Goal: Task Accomplishment & Management: Complete application form

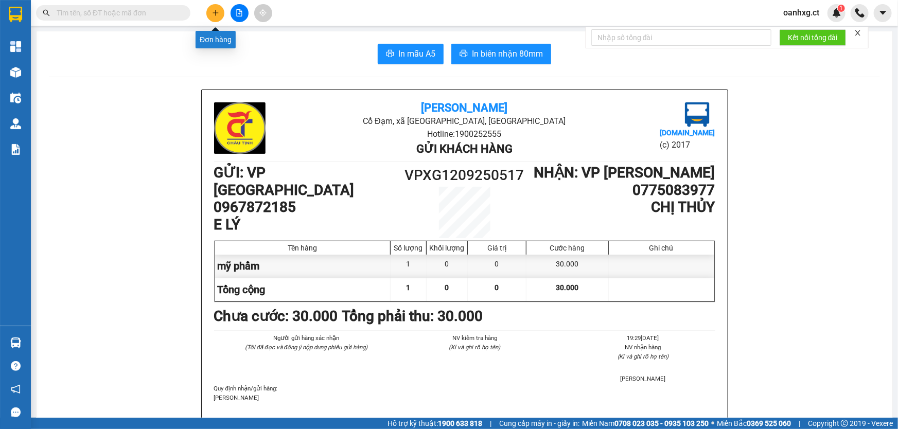
click at [219, 9] on button at bounding box center [215, 13] width 18 height 18
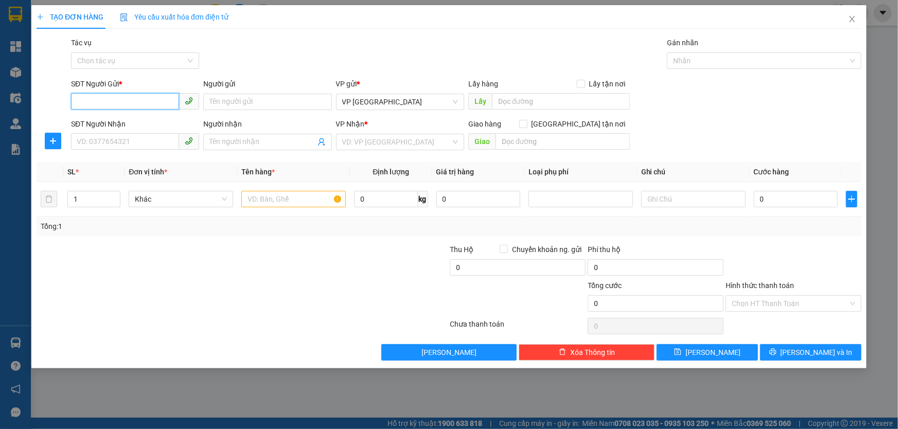
drag, startPoint x: 121, startPoint y: 101, endPoint x: 122, endPoint y: 88, distance: 12.9
click at [121, 99] on input "SĐT Người Gửi *" at bounding box center [125, 101] width 108 height 16
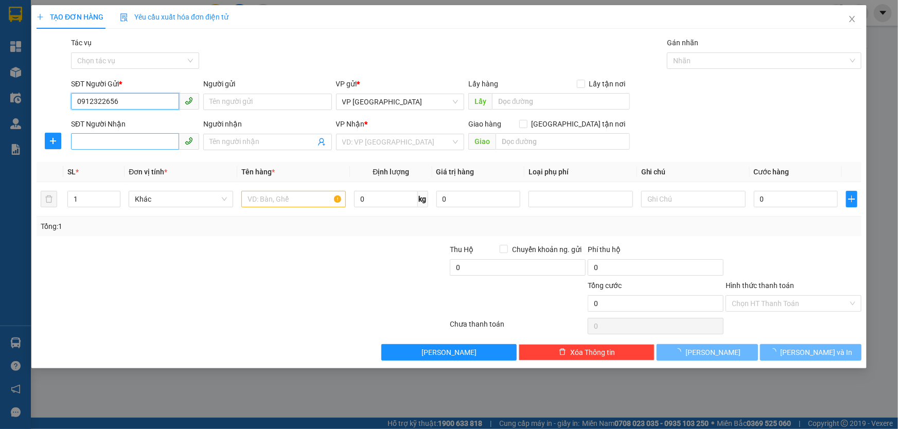
type input "0912322656"
click at [119, 139] on input "SĐT Người Nhận" at bounding box center [125, 141] width 108 height 16
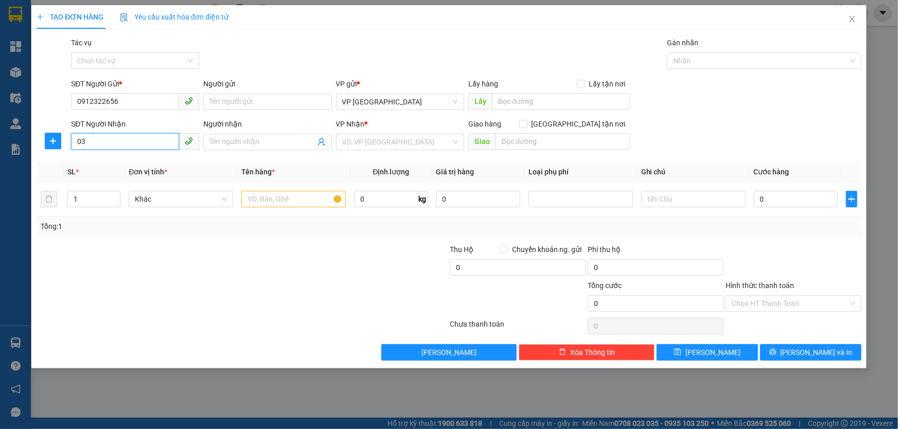
type input "0"
type input "8"
type input "0837370212"
click at [399, 140] on input "search" at bounding box center [396, 141] width 109 height 15
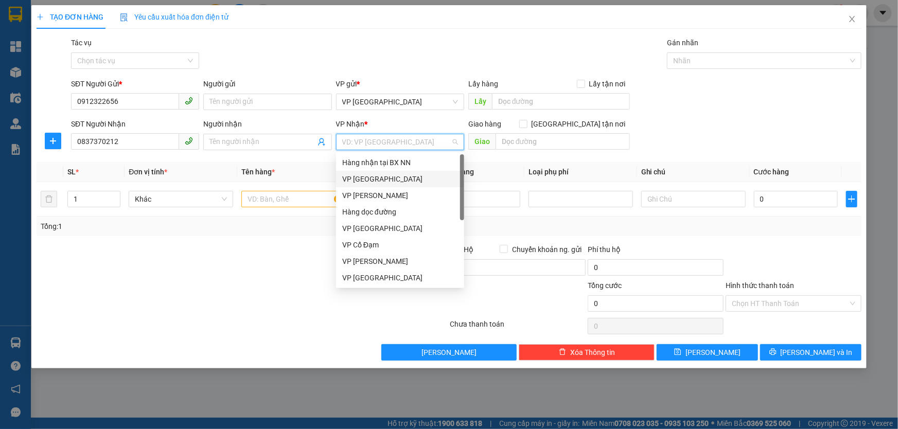
click at [378, 178] on div "VP [GEOGRAPHIC_DATA]" at bounding box center [400, 179] width 116 height 11
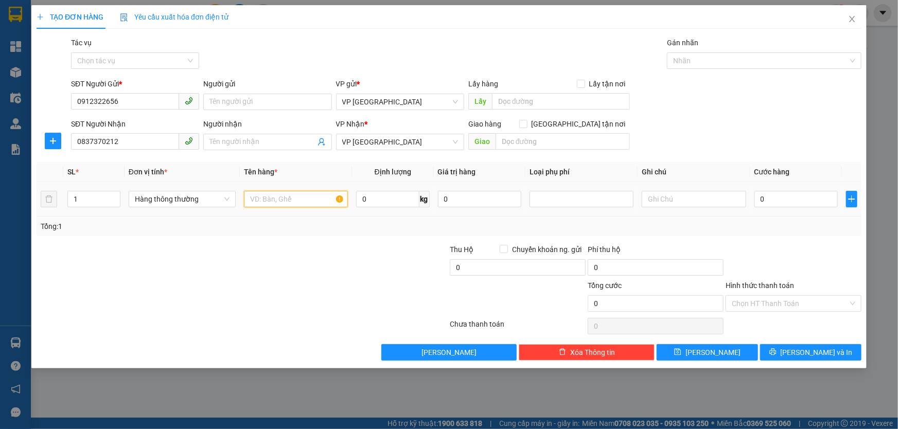
click at [285, 201] on input "text" at bounding box center [296, 199] width 104 height 16
type input "TP"
click at [763, 199] on input "0" at bounding box center [797, 199] width 84 height 16
type input "06"
type input "6"
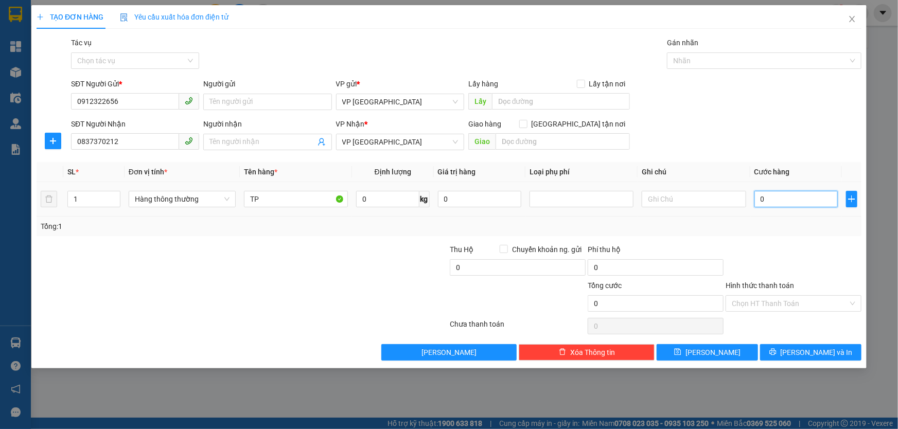
type input "6"
type input "060"
type input "60"
type input "60.000"
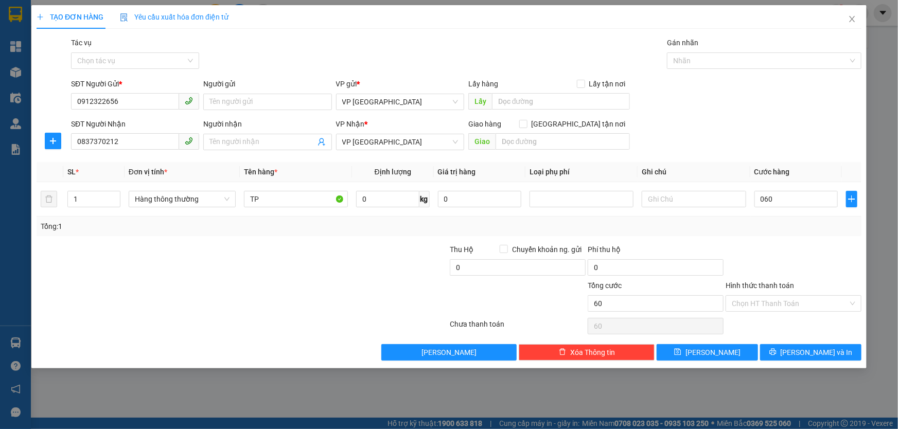
type input "60.000"
click at [776, 222] on div "Tổng: 1" at bounding box center [449, 226] width 817 height 11
click at [798, 301] on input "Hình thức thanh toán" at bounding box center [790, 303] width 116 height 15
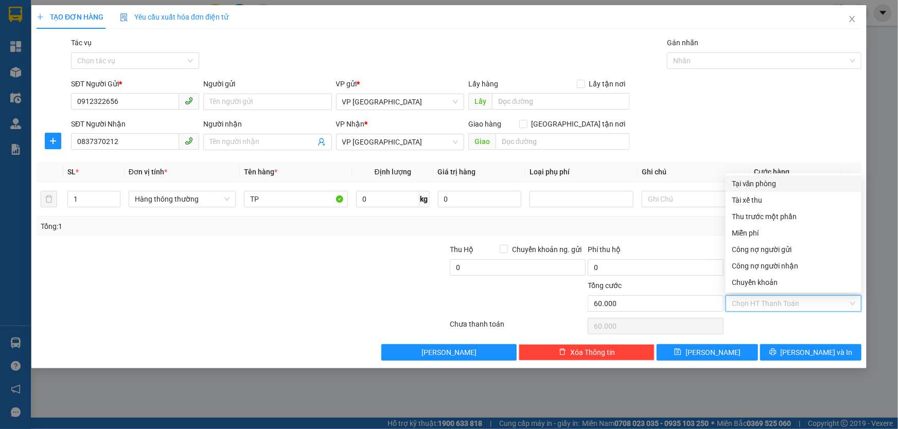
drag, startPoint x: 772, startPoint y: 186, endPoint x: 779, endPoint y: 228, distance: 42.3
click at [772, 187] on div "Tại văn phòng" at bounding box center [794, 183] width 124 height 11
type input "0"
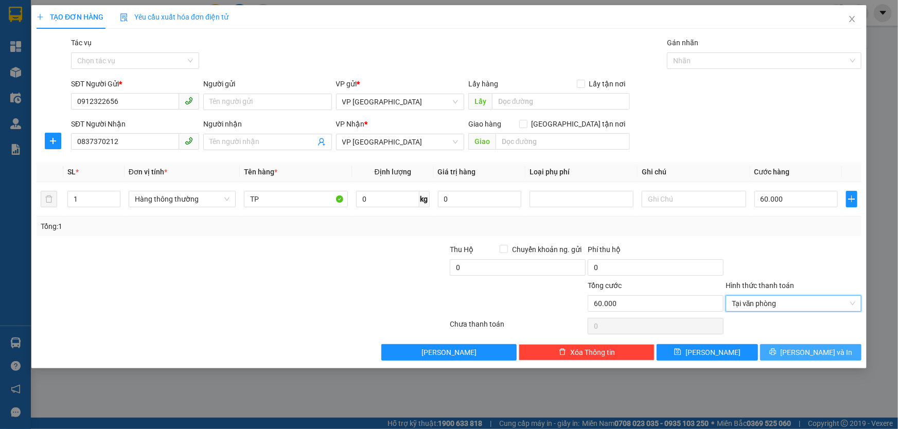
click at [824, 351] on span "[PERSON_NAME] và In" at bounding box center [817, 352] width 72 height 11
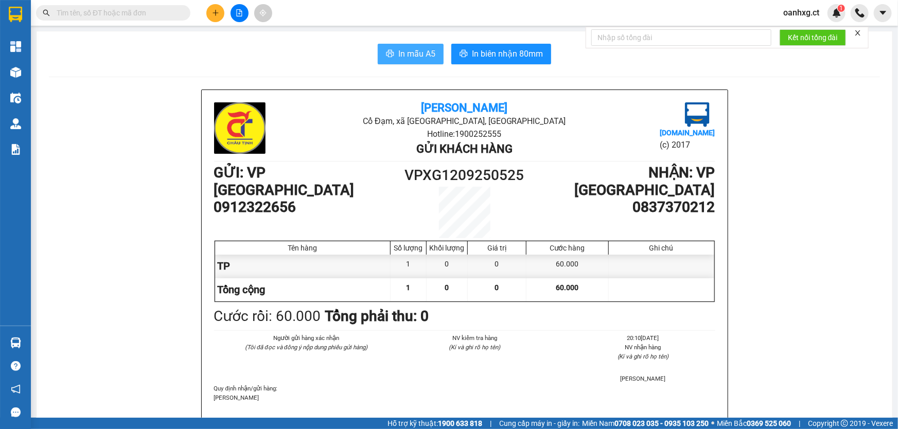
click at [425, 51] on span "In mẫu A5" at bounding box center [417, 53] width 37 height 13
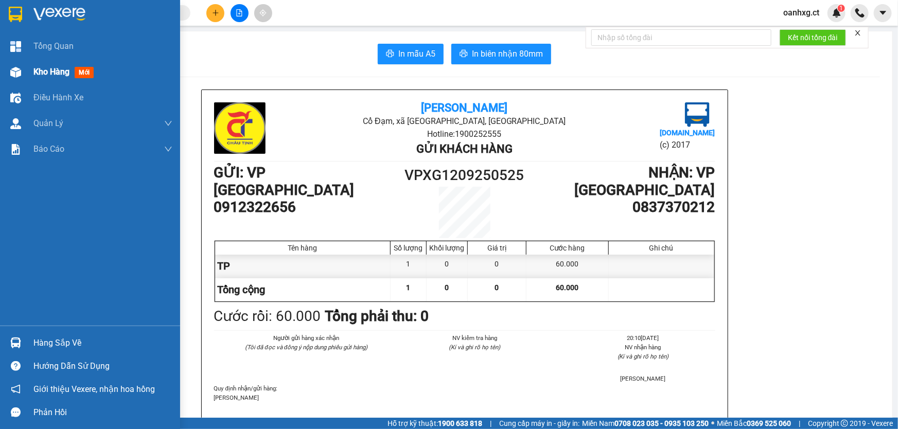
click at [56, 73] on span "Kho hàng" at bounding box center [51, 72] width 36 height 10
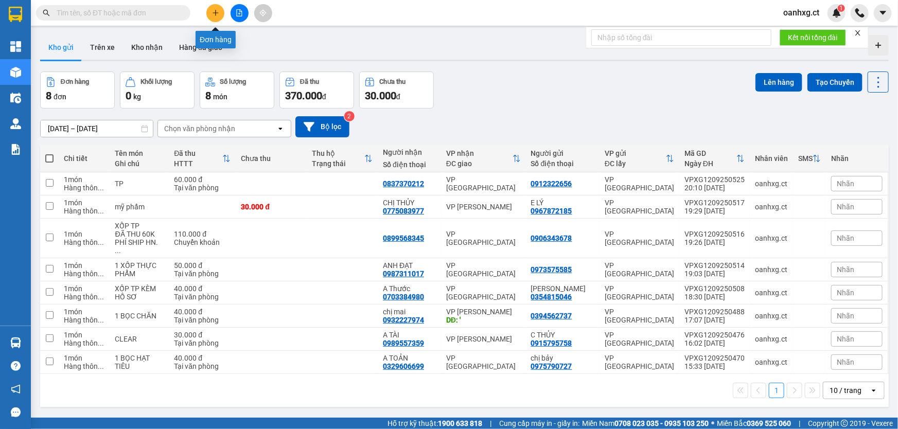
click at [211, 13] on button at bounding box center [215, 13] width 18 height 18
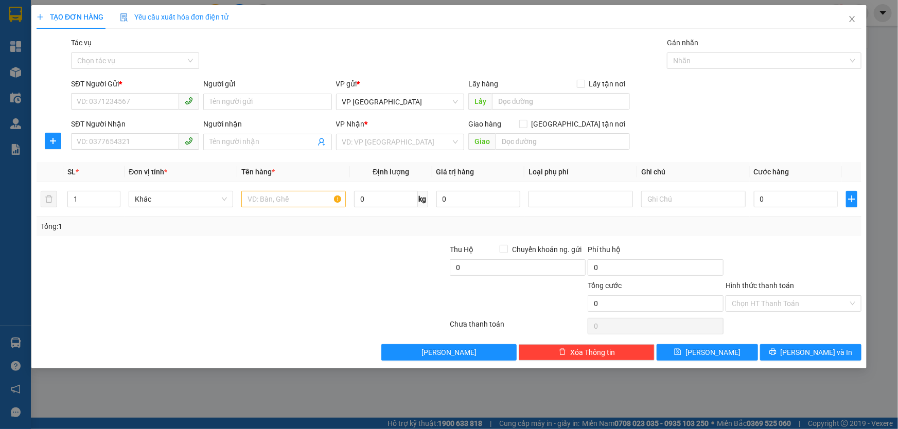
click at [137, 112] on div "SĐT Người Gửi * VD: 0371234567" at bounding box center [135, 96] width 128 height 36
click at [139, 107] on input "SĐT Người Gửi *" at bounding box center [125, 101] width 108 height 16
click at [140, 106] on input "SĐT Người Gửi *" at bounding box center [125, 101] width 108 height 16
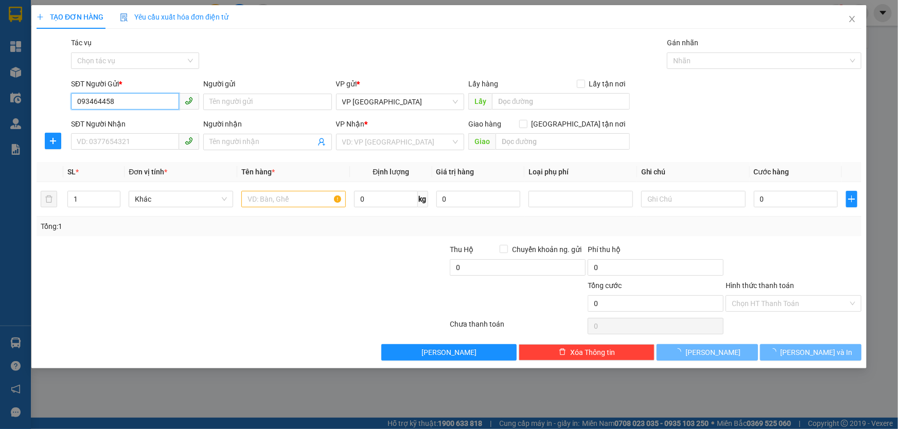
type input "0934644588"
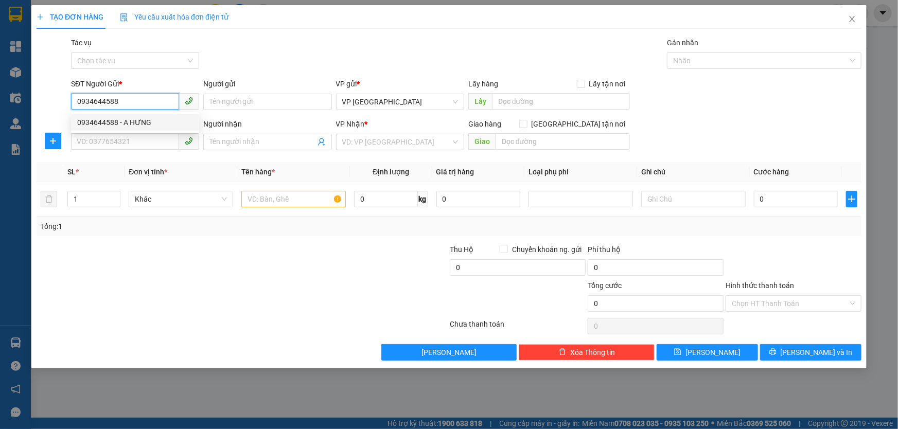
click at [136, 118] on div "0934644588 - A HƯNG" at bounding box center [135, 122] width 116 height 11
type input "A HƯNG"
type input "0369992955"
type input "TRÀ MY"
type input "50.000"
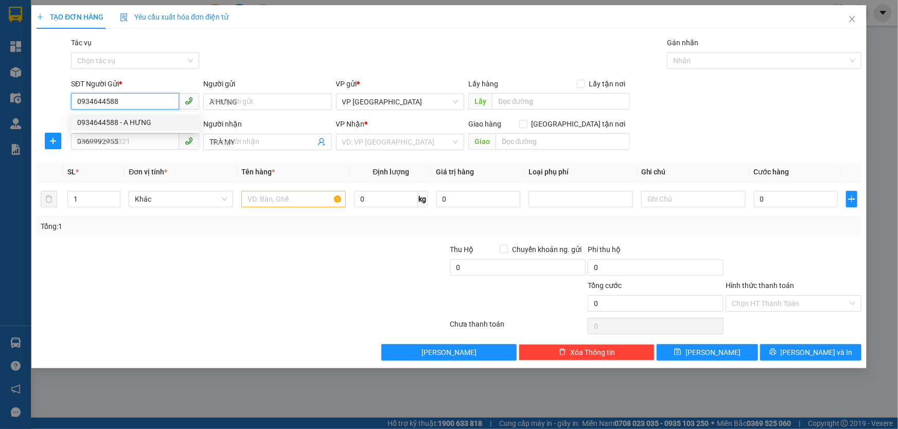
type input "50.000"
type input "0934644588"
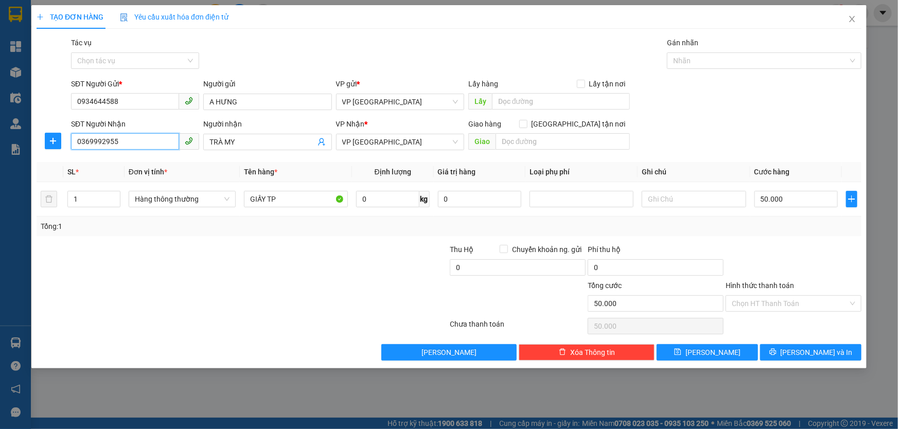
click at [143, 138] on input "0369992955" at bounding box center [125, 141] width 108 height 16
type input "0"
type input "0988318055"
click at [245, 139] on input "TRÀ MY" at bounding box center [263, 141] width 106 height 11
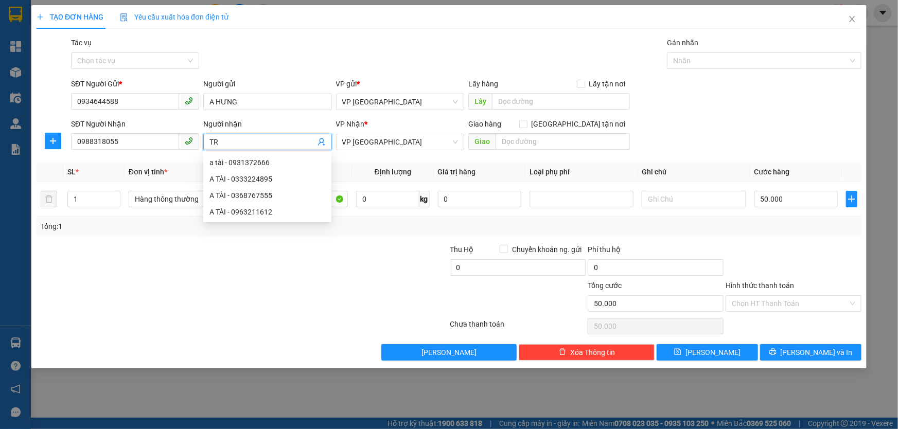
type input "T"
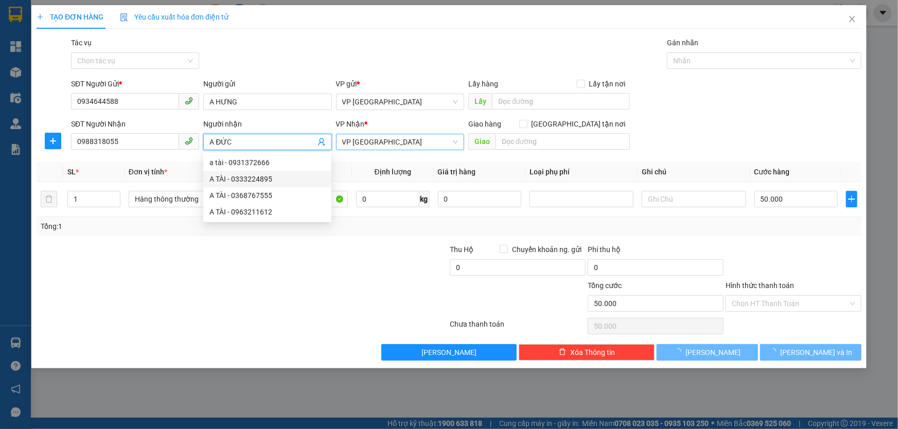
click at [389, 144] on span "VP [GEOGRAPHIC_DATA]" at bounding box center [400, 141] width 116 height 15
type input "A ĐỨC"
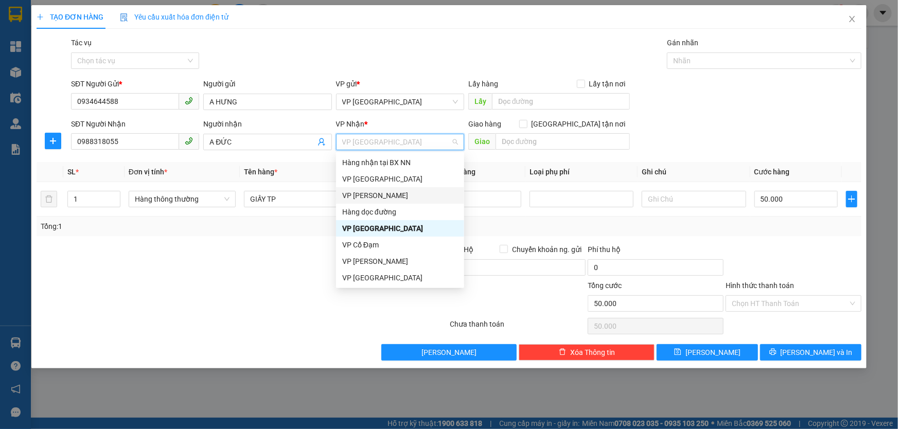
click at [397, 192] on div "VP [PERSON_NAME]" at bounding box center [400, 195] width 116 height 11
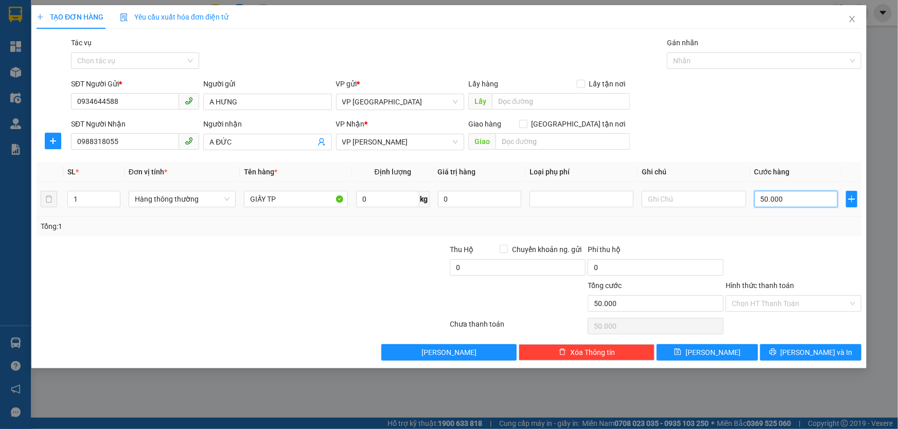
type input "0"
type input "04"
type input "4"
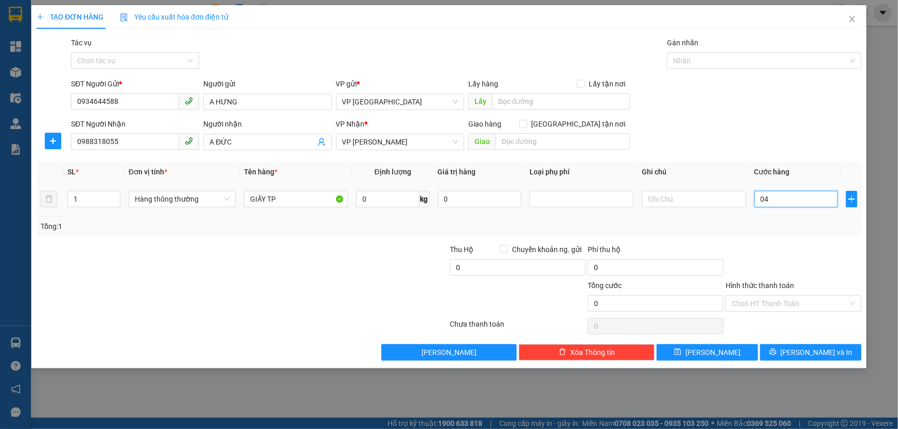
type input "4"
type input "40"
type input "040"
type input "40.000"
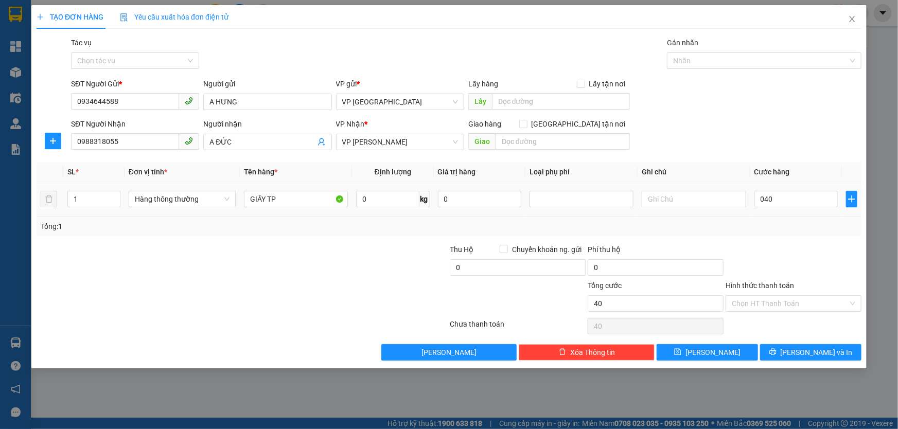
type input "40.000"
drag, startPoint x: 787, startPoint y: 179, endPoint x: 785, endPoint y: 194, distance: 15.1
click at [787, 183] on table "SL * Đơn vị tính * Tên hàng * Định lượng Giá trị hàng Loại phụ phí Ghi chú Cước…" at bounding box center [449, 189] width 825 height 55
click at [784, 202] on input "40.000" at bounding box center [797, 199] width 84 height 16
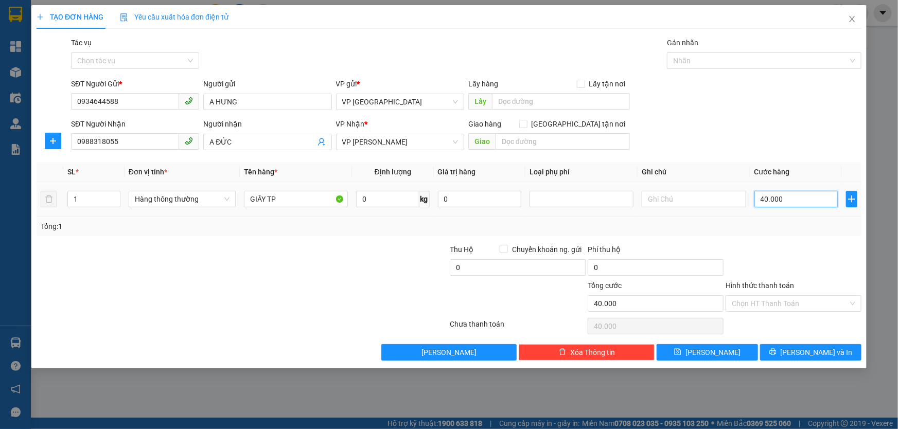
type input "0"
type input "01"
type input "1"
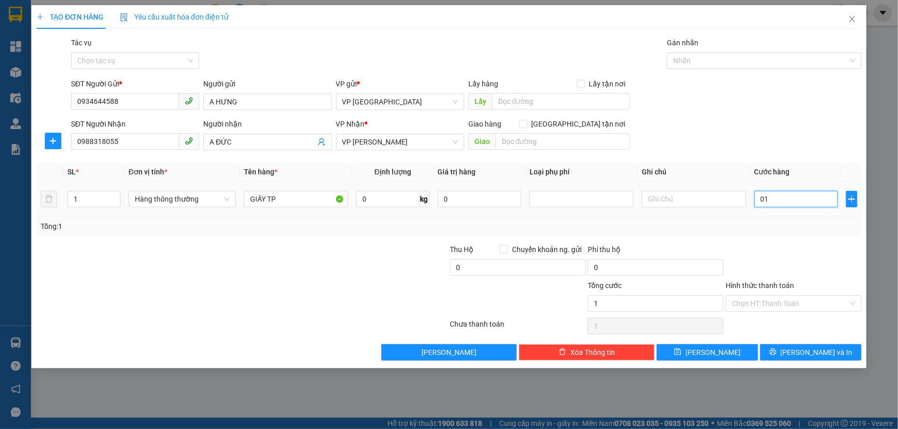
type input "10"
type input "010"
type input "100"
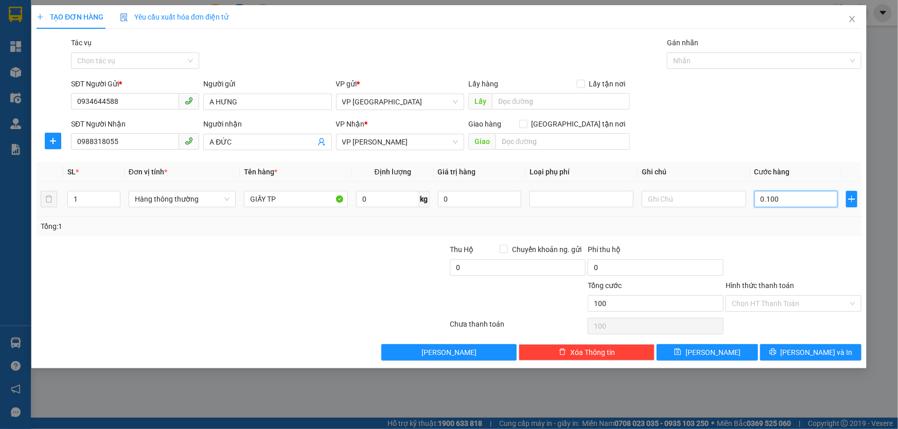
type input "0.100"
type input "100.000"
click at [783, 226] on div "Tổng: 1" at bounding box center [449, 226] width 817 height 11
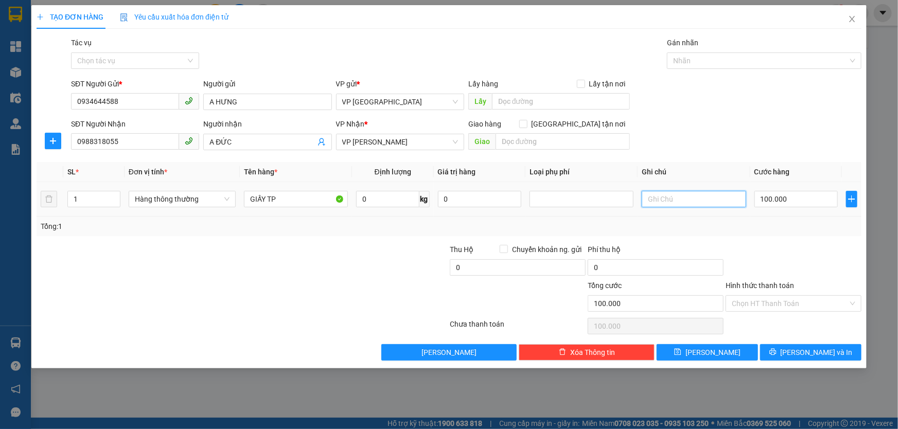
click at [688, 198] on input "text" at bounding box center [694, 199] width 104 height 16
type input "MÁY SOI TAI MŨI HỌNG"
click at [664, 236] on div "Transit Pickup Surcharge Ids Transit Deliver Surcharge Ids Transit Deliver Surc…" at bounding box center [449, 199] width 825 height 324
click at [747, 230] on div "Tổng: 1" at bounding box center [449, 226] width 817 height 11
click at [746, 230] on div "Tổng: 1" at bounding box center [449, 226] width 817 height 11
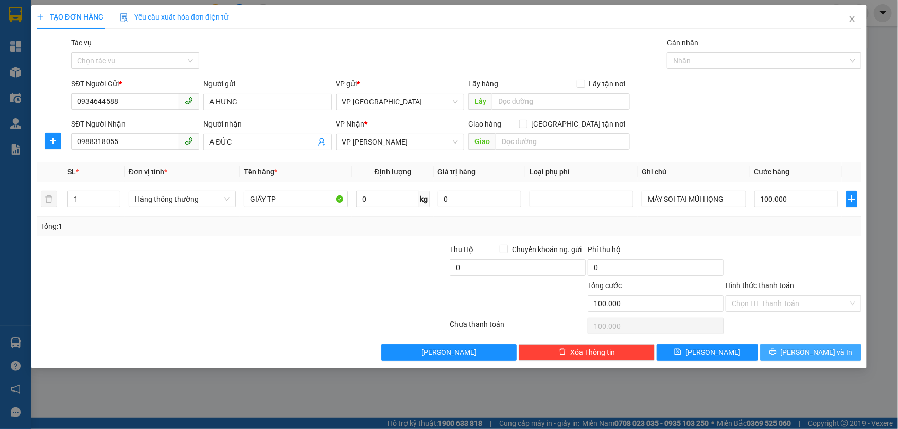
click at [795, 347] on button "[PERSON_NAME] và In" at bounding box center [810, 352] width 101 height 16
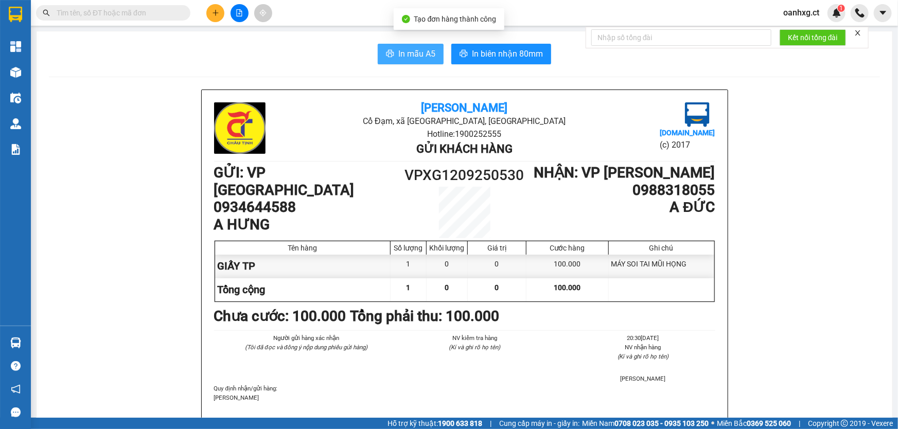
click at [430, 53] on span "In mẫu A5" at bounding box center [417, 53] width 37 height 13
click at [404, 45] on button "In mẫu A5" at bounding box center [411, 54] width 66 height 21
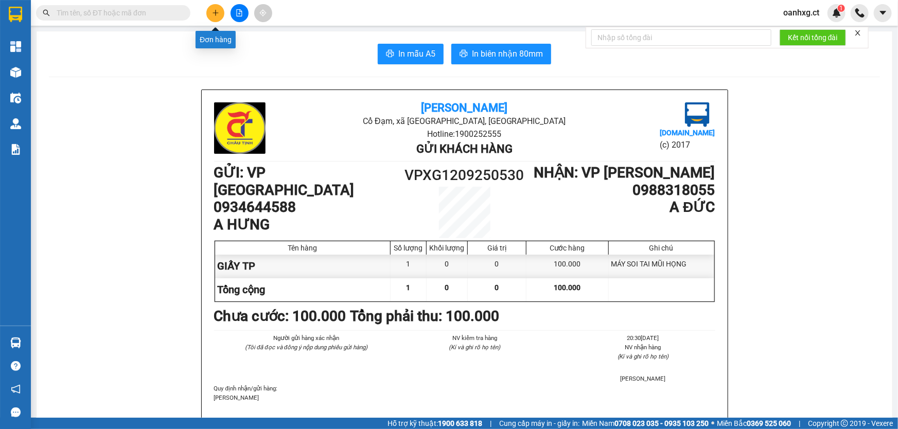
click at [211, 11] on button at bounding box center [215, 13] width 18 height 18
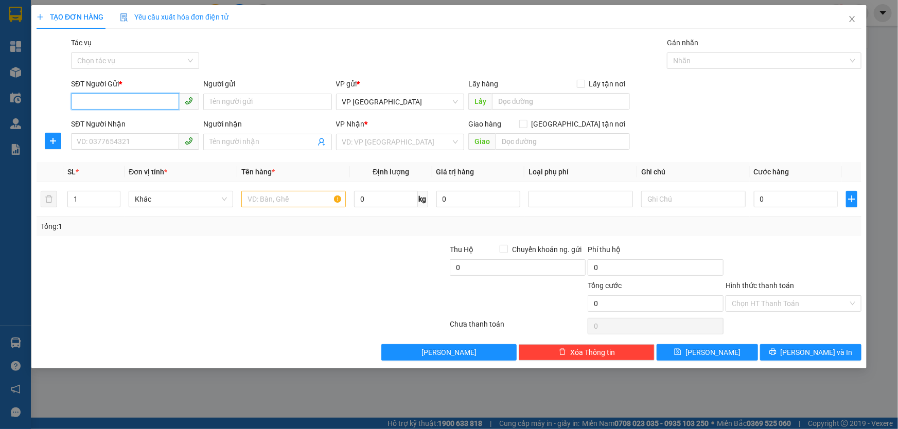
click at [98, 94] on input "SĐT Người Gửi *" at bounding box center [125, 101] width 108 height 16
click at [96, 95] on input "SĐT Người Gửi *" at bounding box center [125, 101] width 108 height 16
click at [850, 21] on icon "close" at bounding box center [852, 19] width 8 height 8
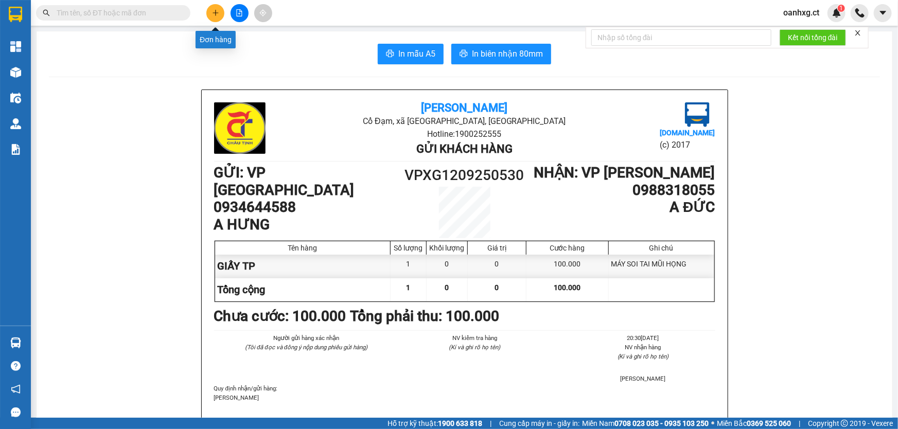
click at [218, 13] on icon "plus" at bounding box center [215, 12] width 7 height 7
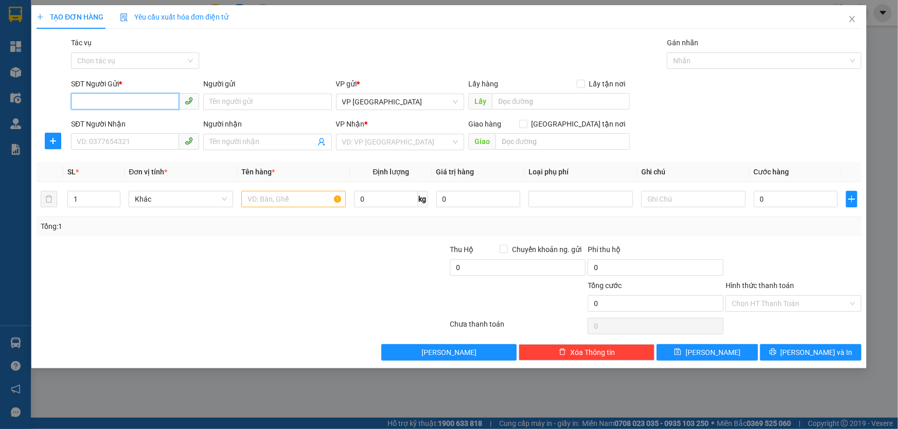
click at [126, 99] on input "SĐT Người Gửi *" at bounding box center [125, 101] width 108 height 16
type input "0375600418"
click at [135, 117] on div "0375600418 - GÌ SOA" at bounding box center [135, 122] width 116 height 11
type input "GÌ SOA"
type input "0961722562"
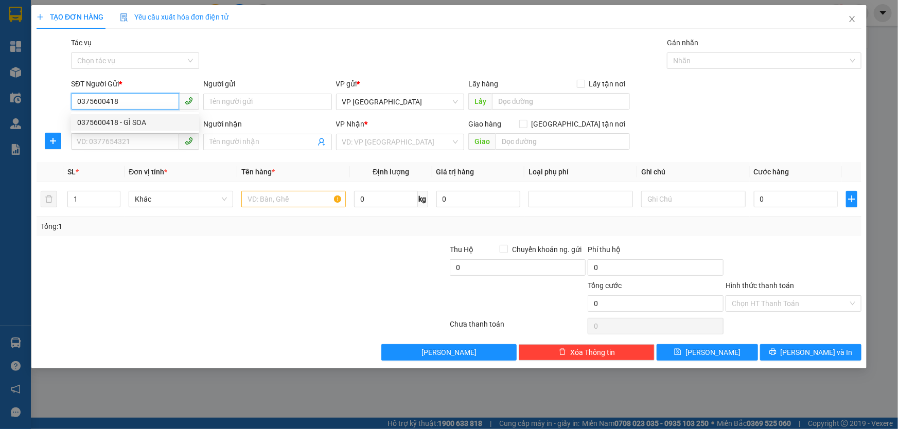
type input "[PERSON_NAME]"
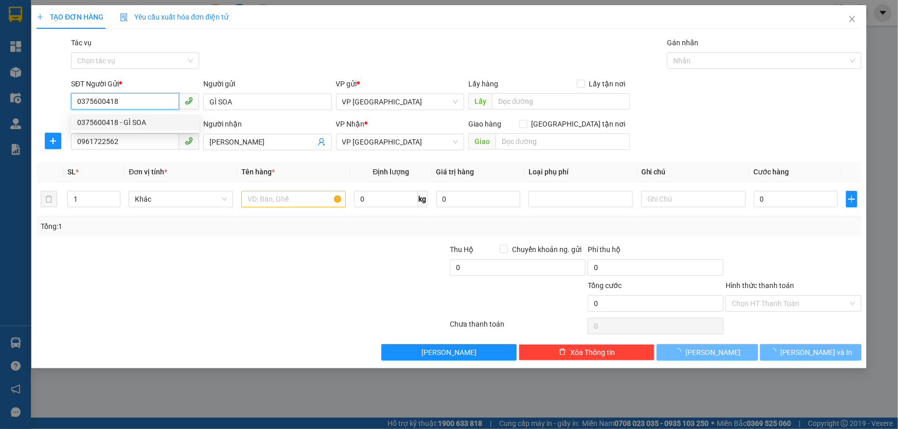
type input "40.000"
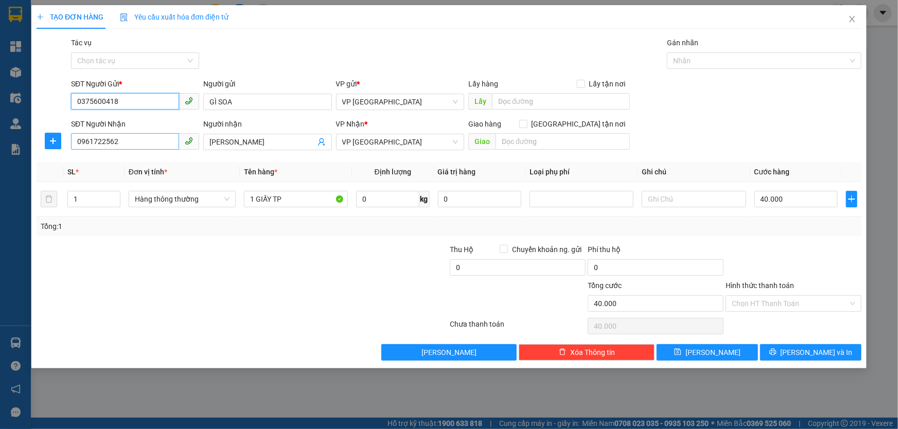
type input "0375600418"
click at [120, 144] on input "0961722562" at bounding box center [125, 141] width 108 height 16
type input "0"
click at [122, 145] on input "SĐT Người Nhận" at bounding box center [125, 141] width 108 height 16
click at [396, 142] on span "VP [GEOGRAPHIC_DATA]" at bounding box center [400, 141] width 116 height 15
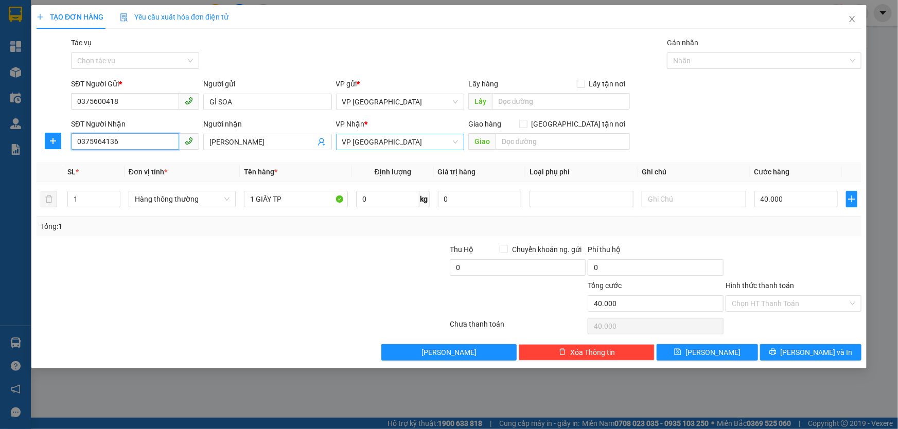
type input "0375964136"
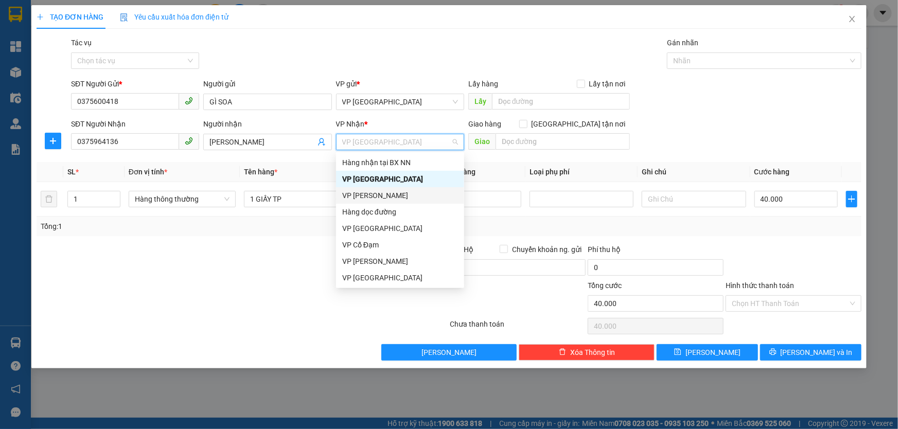
drag, startPoint x: 381, startPoint y: 194, endPoint x: 314, endPoint y: 186, distance: 67.4
click at [381, 194] on div "VP [PERSON_NAME]" at bounding box center [400, 195] width 116 height 11
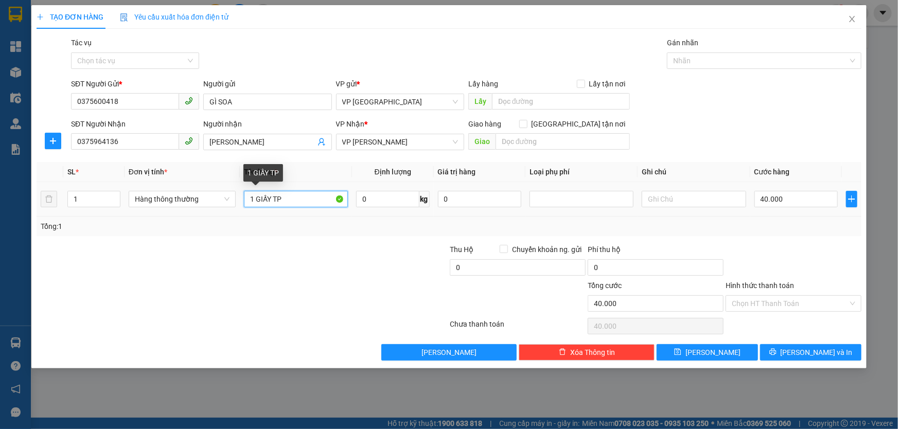
click at [298, 205] on input "1 GIẤY TP" at bounding box center [296, 199] width 104 height 16
type input "1"
type input "XỐP TP"
click at [801, 202] on input "40.000" at bounding box center [797, 199] width 84 height 16
type input "0"
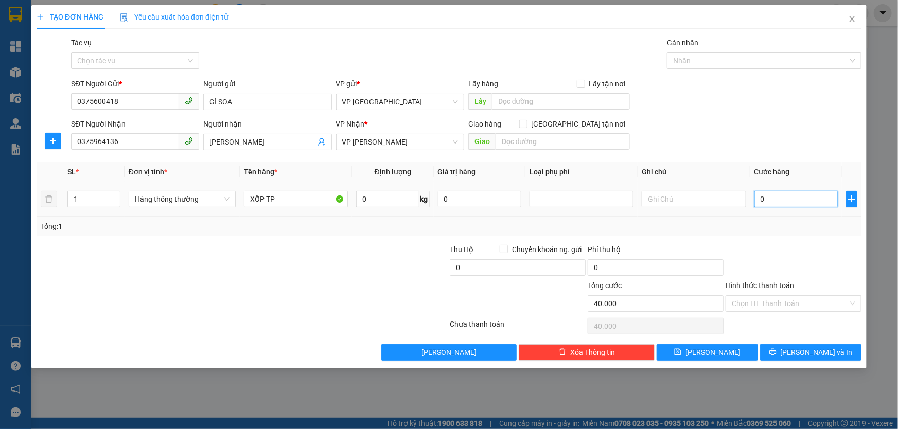
type input "0"
type input "05"
type input "5"
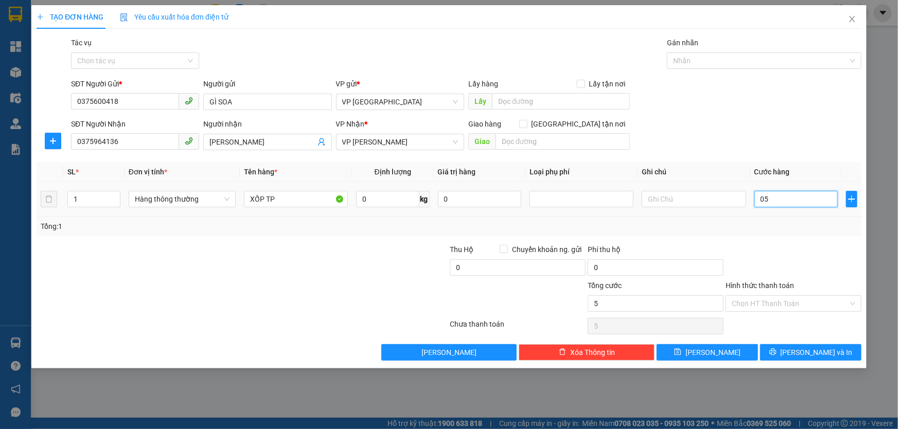
type input "50"
type input "050"
type input "50.000"
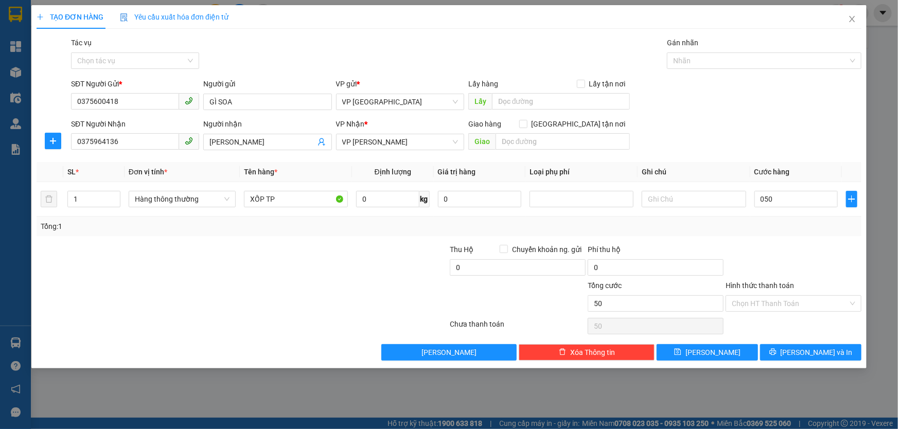
type input "50.000"
click at [765, 275] on div at bounding box center [794, 262] width 138 height 36
click at [705, 199] on input "text" at bounding box center [694, 199] width 104 height 16
type input "[STREET_ADDRESS][PERSON_NAME]"
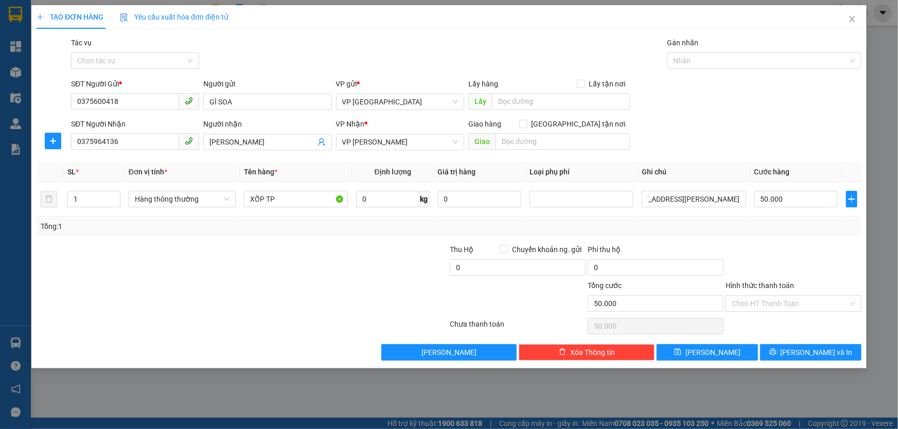
click at [773, 221] on div "Tổng: 1" at bounding box center [449, 226] width 817 height 11
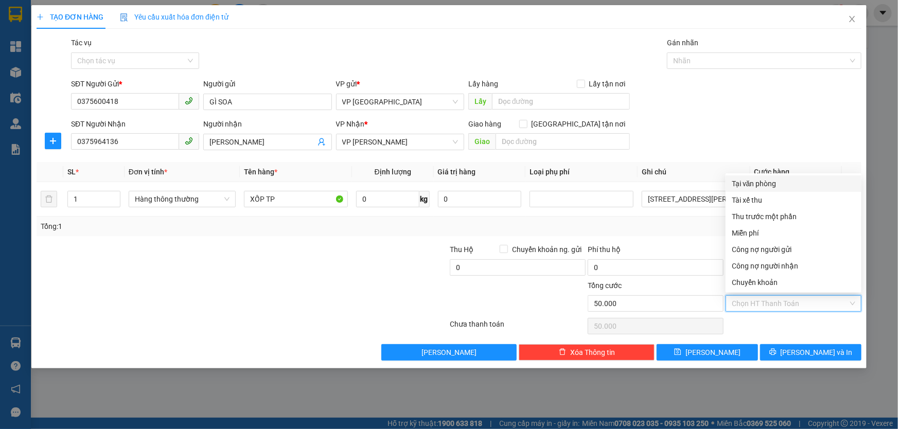
click at [791, 300] on input "Hình thức thanh toán" at bounding box center [790, 303] width 116 height 15
click at [768, 181] on div "Tại văn phòng" at bounding box center [794, 183] width 124 height 11
type input "0"
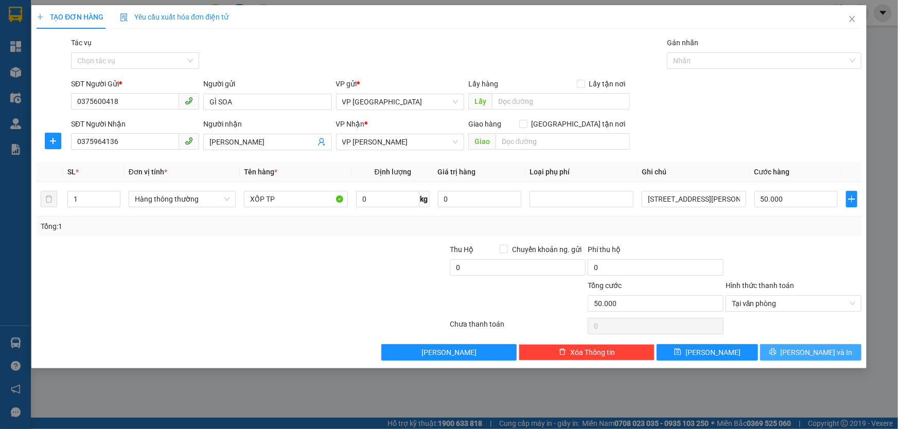
click at [807, 355] on span "[PERSON_NAME] và In" at bounding box center [817, 352] width 72 height 11
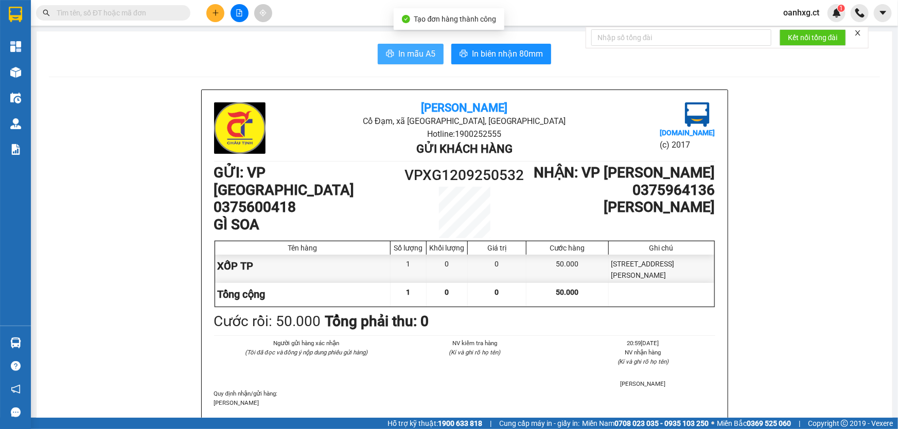
click at [411, 53] on span "In mẫu A5" at bounding box center [417, 53] width 37 height 13
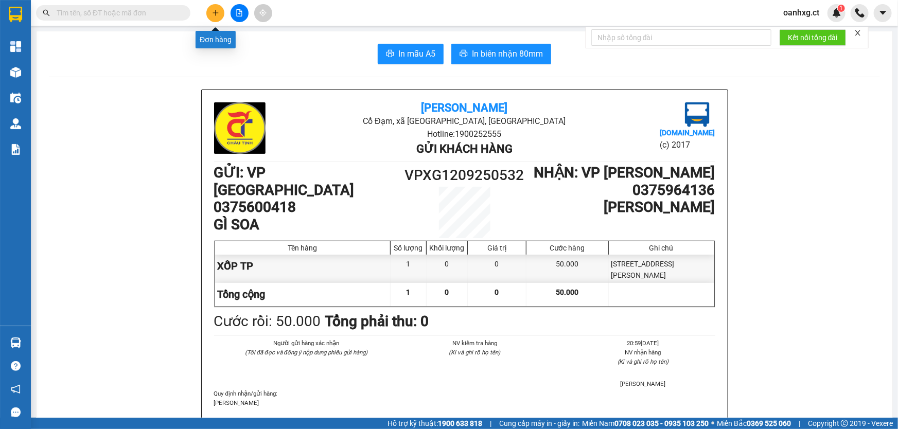
click at [211, 10] on button at bounding box center [215, 13] width 18 height 18
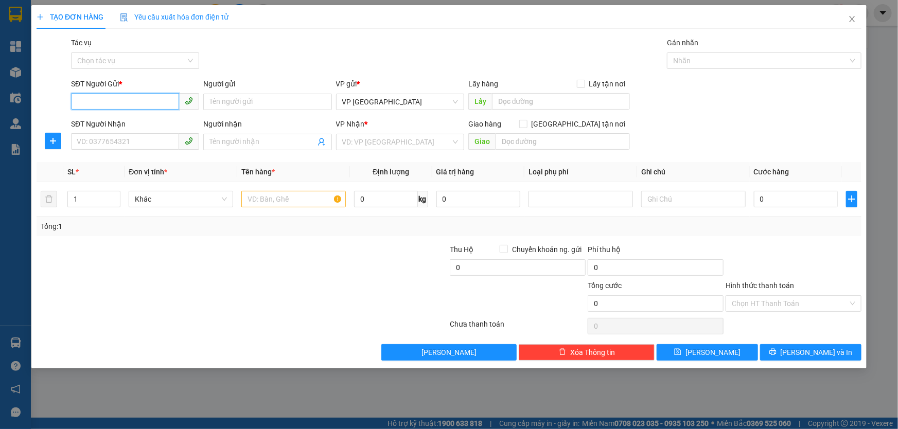
click at [147, 106] on input "SĐT Người Gửi *" at bounding box center [125, 101] width 108 height 16
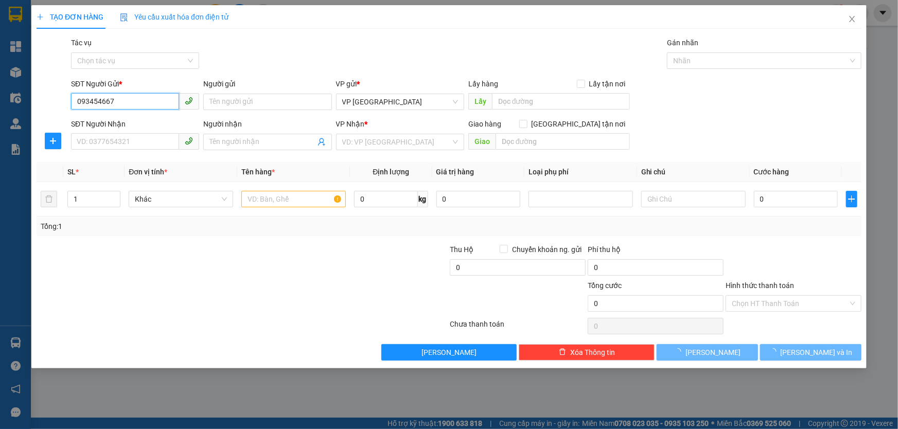
type input "0934546678"
click at [128, 118] on div "0934546678 - [PERSON_NAME]" at bounding box center [135, 122] width 116 height 11
type input "[PERSON_NAME]"
type input "0904021717"
type input "BÀ LÝ"
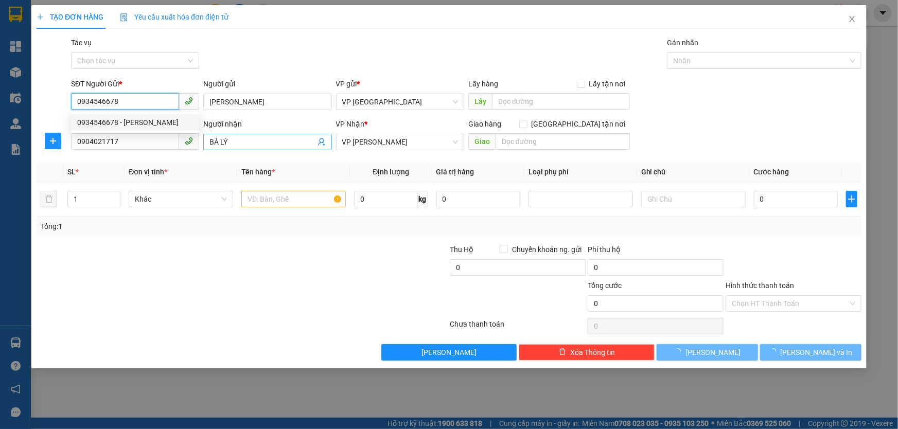
type input "50.000"
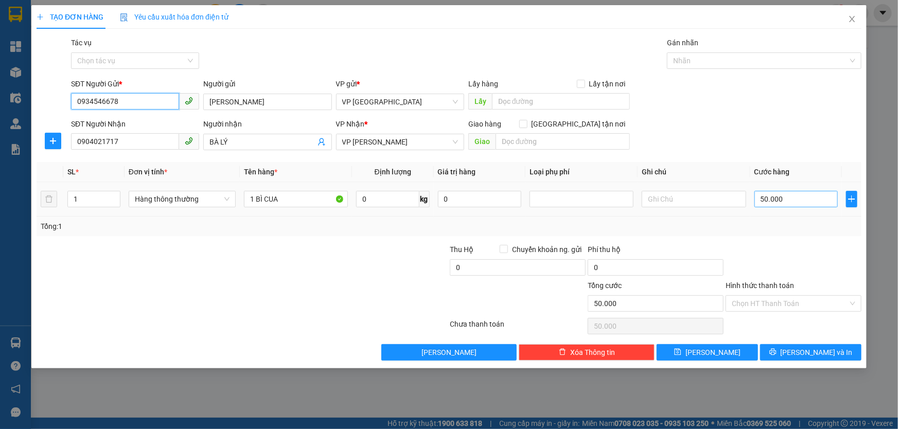
type input "0934546678"
click at [794, 193] on input "50.000" at bounding box center [797, 199] width 84 height 16
type input "0"
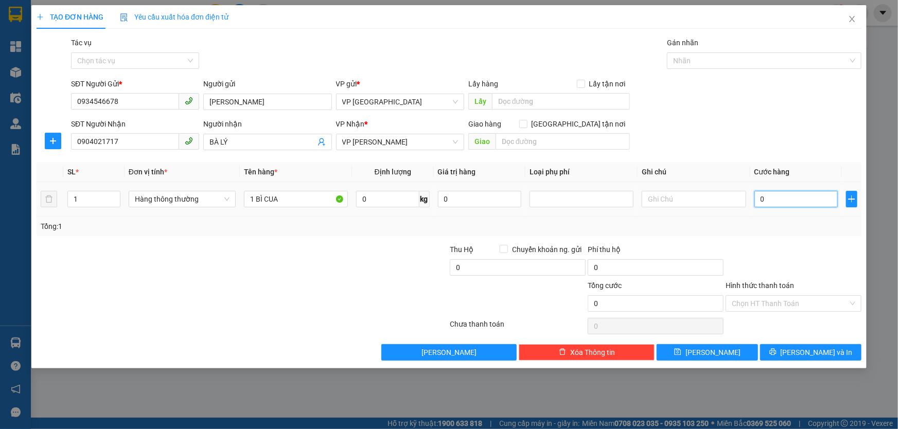
type input "4"
type input "04"
type input "40"
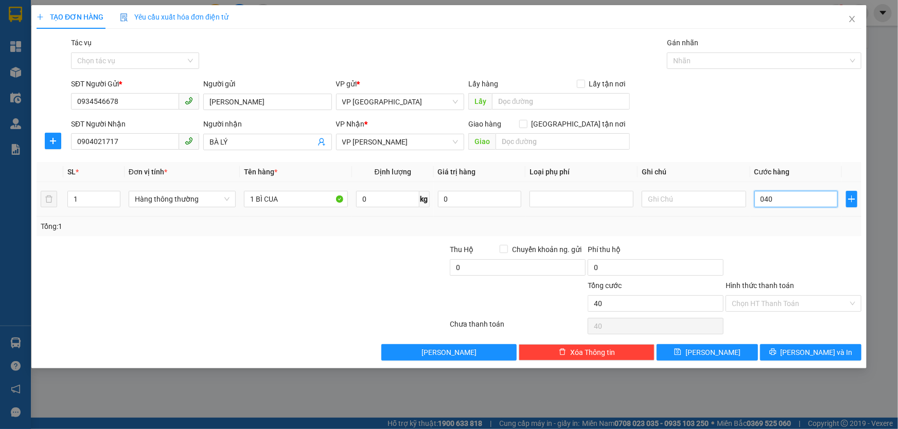
type input "040"
type input "40.000"
click at [785, 217] on div "Tổng: 1" at bounding box center [449, 227] width 825 height 20
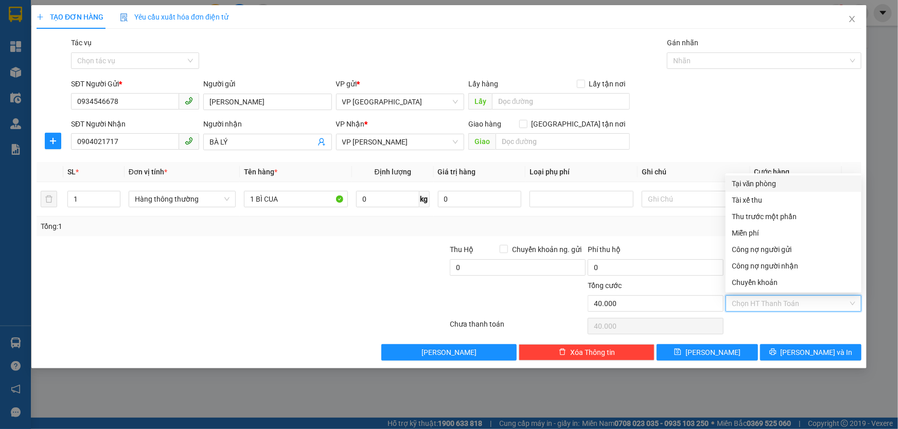
drag, startPoint x: 780, startPoint y: 309, endPoint x: 778, endPoint y: 275, distance: 34.0
click at [780, 309] on input "Hình thức thanh toán" at bounding box center [790, 303] width 116 height 15
click at [768, 182] on div "Tại văn phòng" at bounding box center [794, 183] width 124 height 11
type input "0"
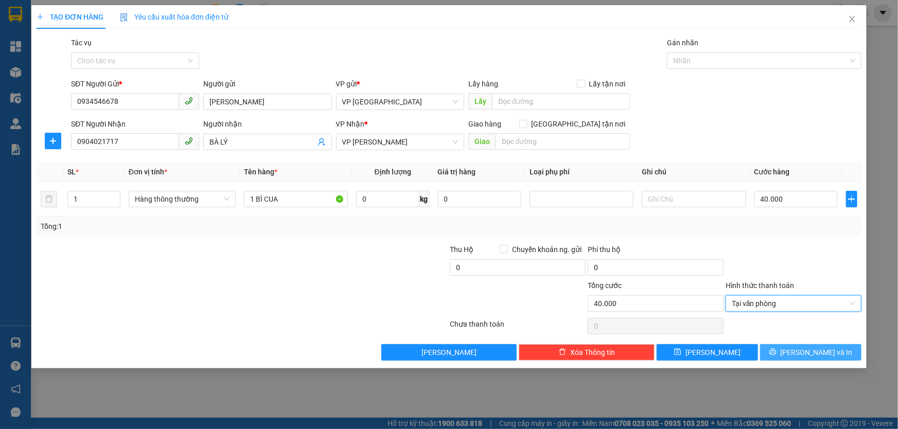
drag, startPoint x: 819, startPoint y: 356, endPoint x: 810, endPoint y: 330, distance: 27.5
click at [819, 355] on span "[PERSON_NAME] và In" at bounding box center [817, 352] width 72 height 11
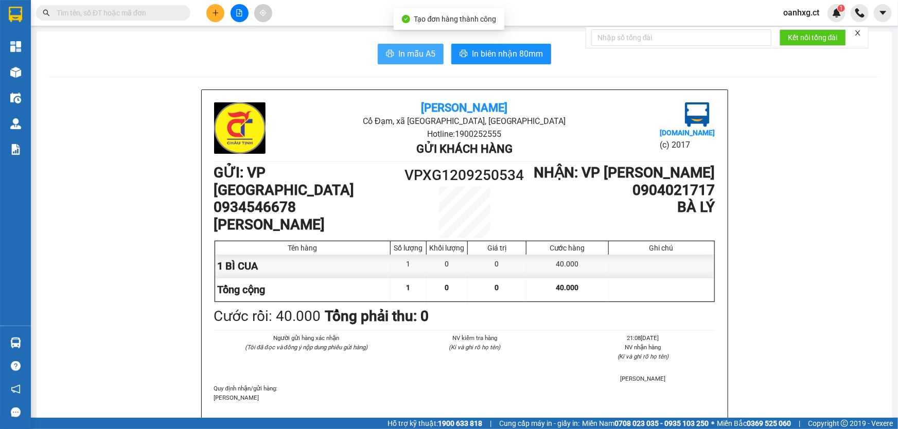
click at [418, 51] on span "In mẫu A5" at bounding box center [417, 53] width 37 height 13
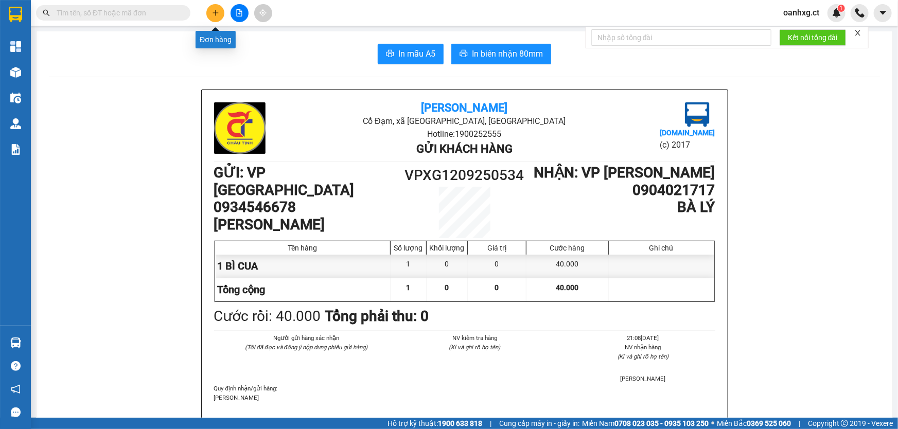
click at [220, 9] on button at bounding box center [215, 13] width 18 height 18
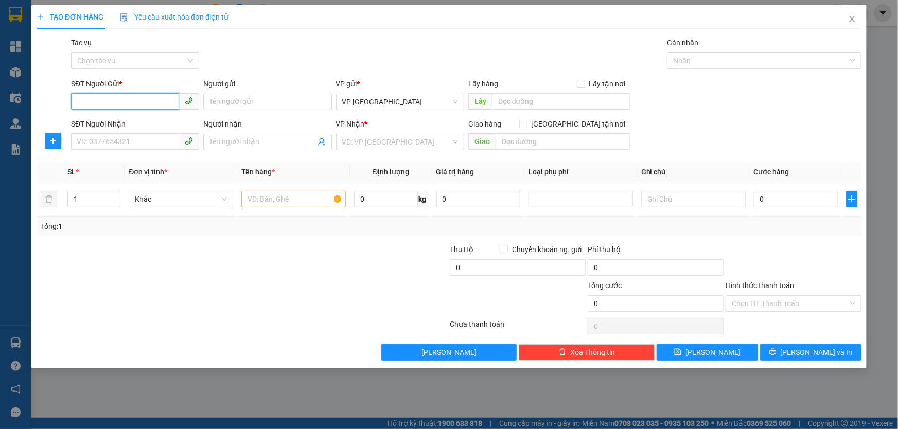
click at [164, 105] on input "SĐT Người Gửi *" at bounding box center [125, 101] width 108 height 16
type input "0984588915"
click at [165, 123] on div "0984588915 - ANH NHÂN" at bounding box center [135, 122] width 116 height 11
type input "ANH NHÂN"
type input "0986336068"
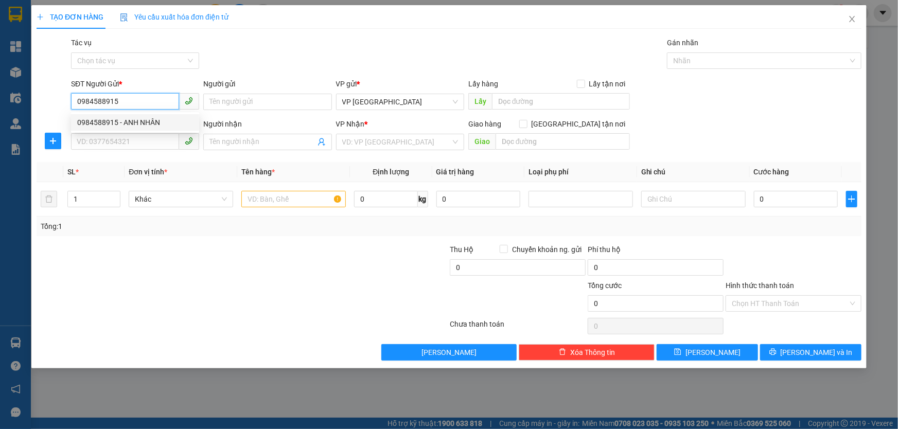
type input "CHỊ [PERSON_NAME]"
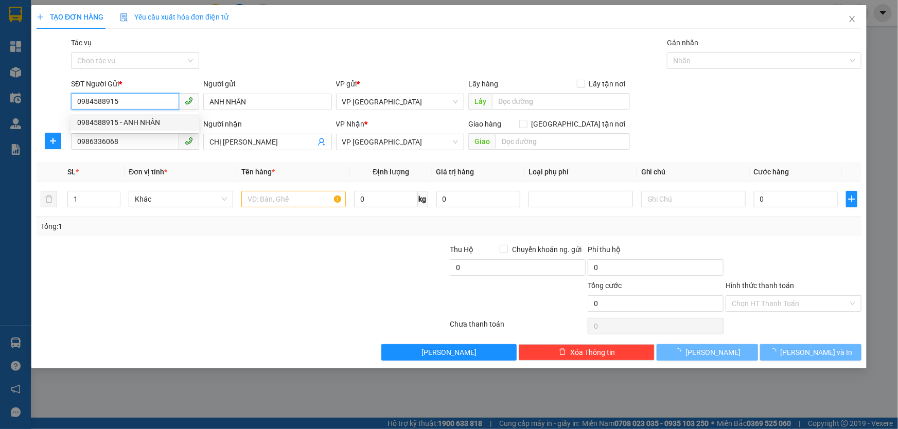
type input "40.000"
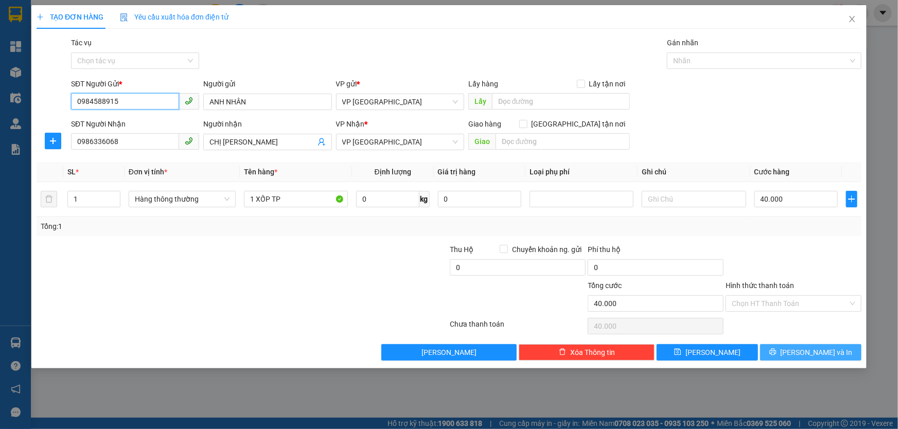
type input "0984588915"
click at [808, 352] on span "[PERSON_NAME] và In" at bounding box center [817, 352] width 72 height 11
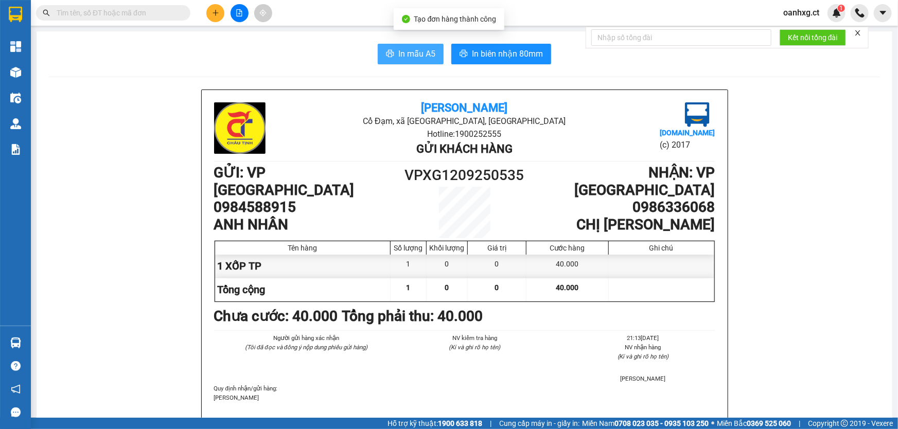
click at [420, 54] on span "In mẫu A5" at bounding box center [417, 53] width 37 height 13
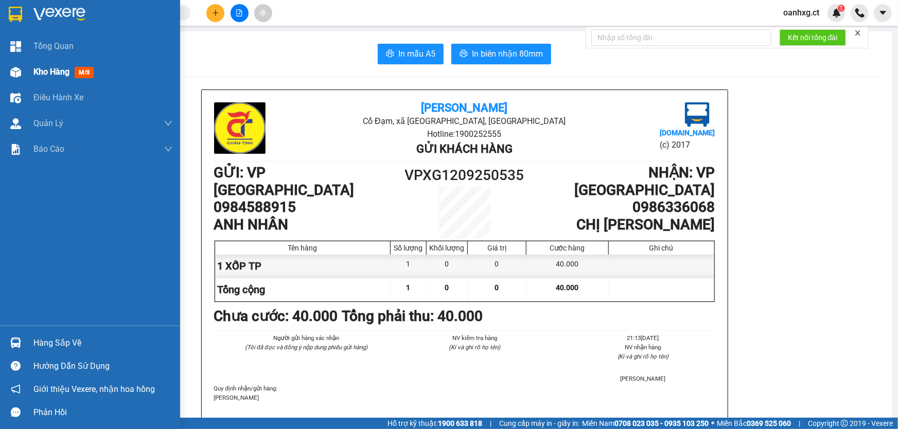
click at [31, 72] on div "Kho hàng mới" at bounding box center [90, 72] width 180 height 26
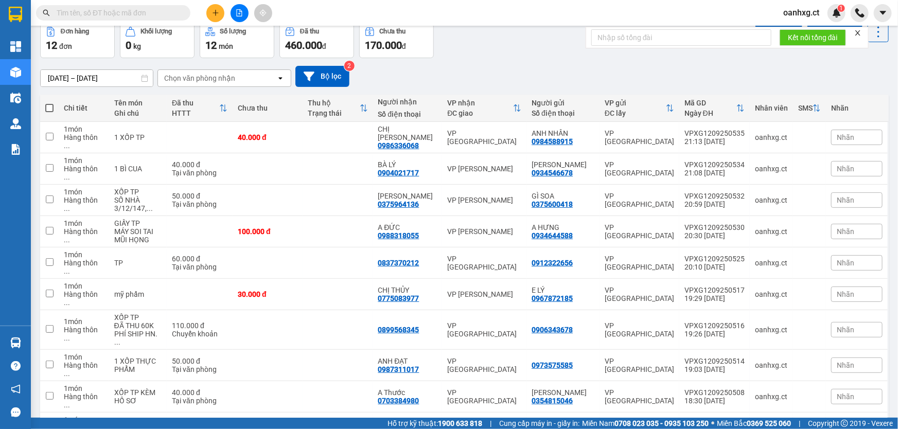
scroll to position [52, 0]
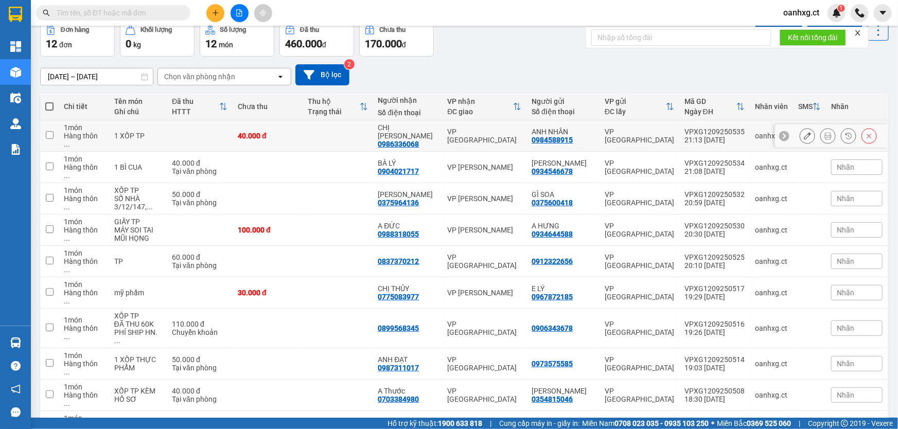
click at [51, 131] on input "checkbox" at bounding box center [50, 135] width 8 height 8
checkbox input "true"
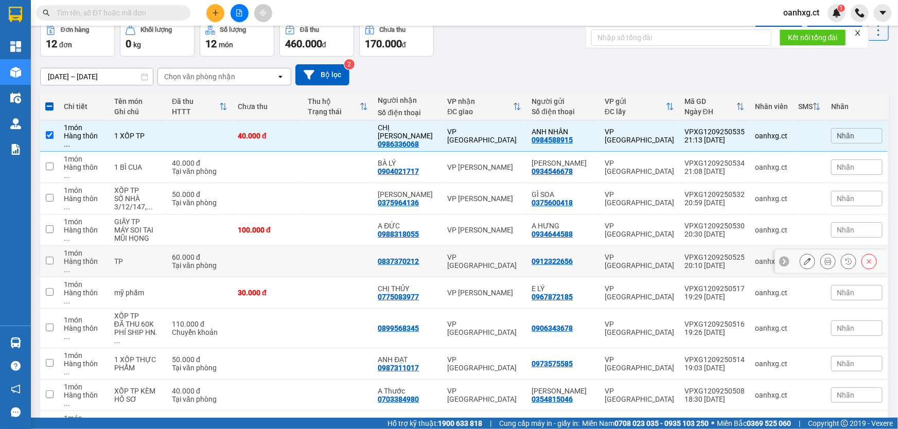
click at [50, 257] on input "checkbox" at bounding box center [50, 261] width 8 height 8
checkbox input "true"
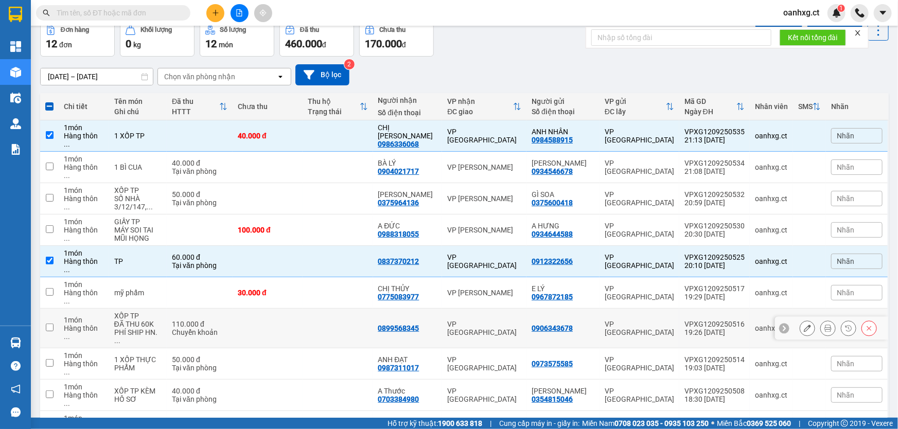
click at [48, 324] on input "checkbox" at bounding box center [50, 328] width 8 height 8
checkbox input "true"
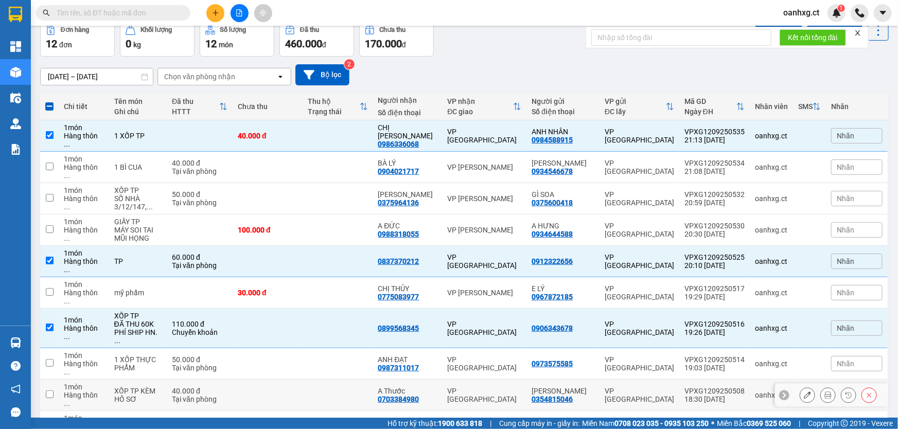
click at [49, 391] on input "checkbox" at bounding box center [50, 395] width 8 height 8
checkbox input "true"
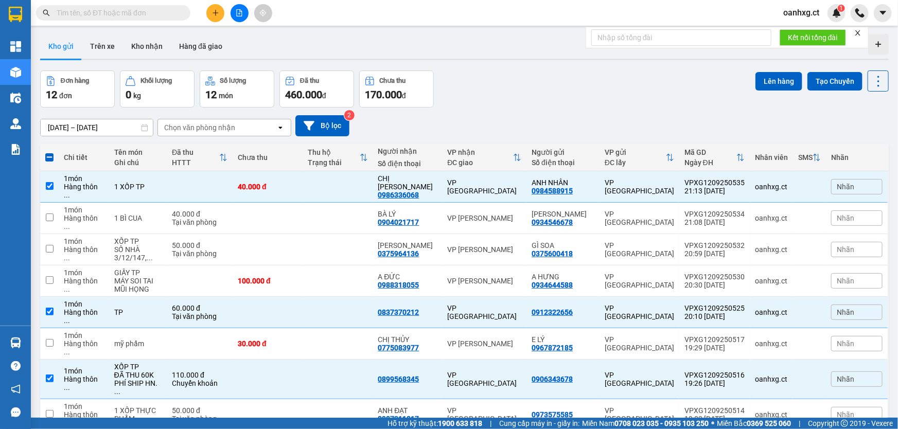
scroll to position [0, 0]
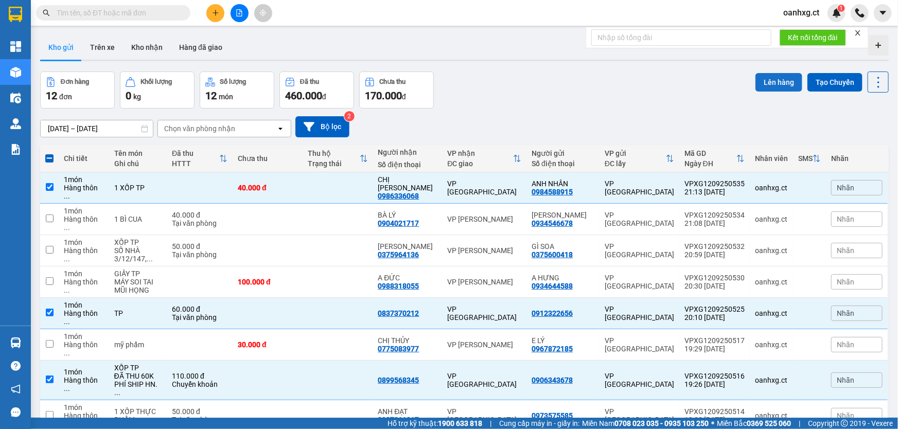
click at [780, 81] on button "Lên hàng" at bounding box center [779, 82] width 47 height 19
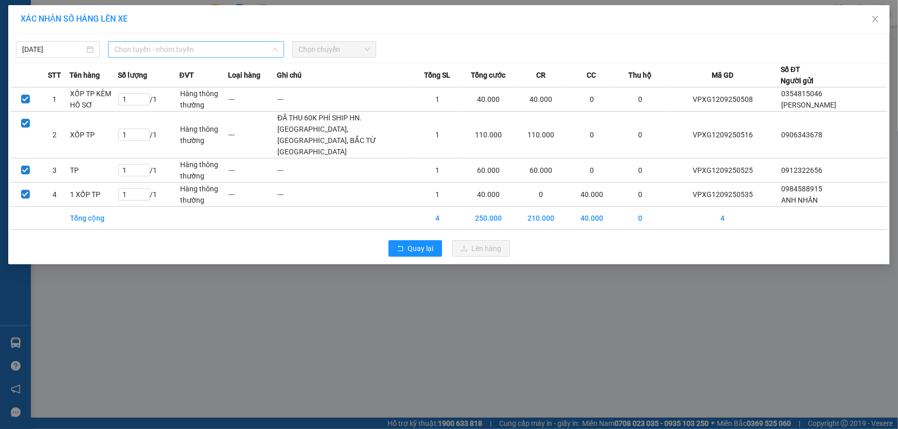
click at [181, 44] on span "Chọn tuyến - nhóm tuyến" at bounding box center [196, 49] width 164 height 15
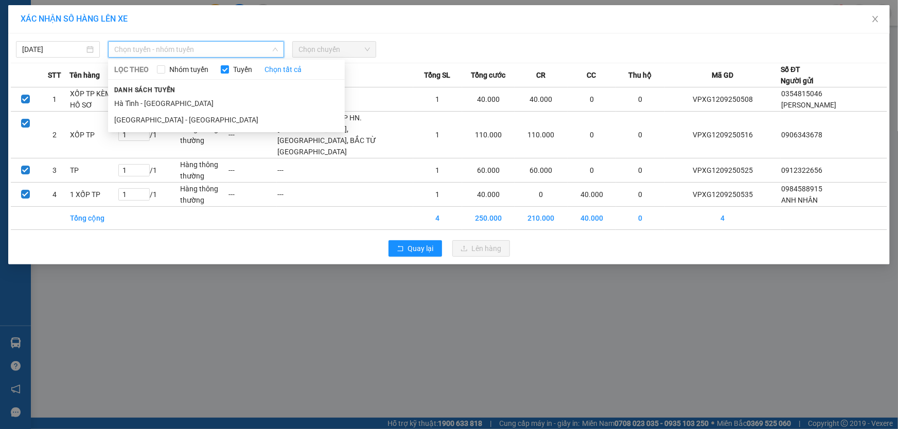
drag, startPoint x: 157, startPoint y: 107, endPoint x: 325, endPoint y: 63, distance: 174.0
click at [167, 103] on li "Hà Tĩnh - [GEOGRAPHIC_DATA]" at bounding box center [226, 103] width 237 height 16
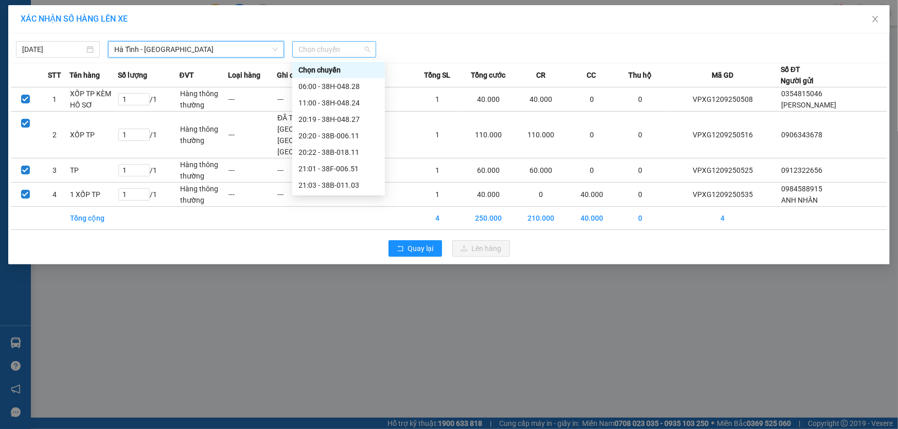
click at [329, 51] on span "Chọn chuyến" at bounding box center [335, 49] width 72 height 15
click at [351, 168] on div "21:01 - 38F-006.51" at bounding box center [339, 168] width 80 height 11
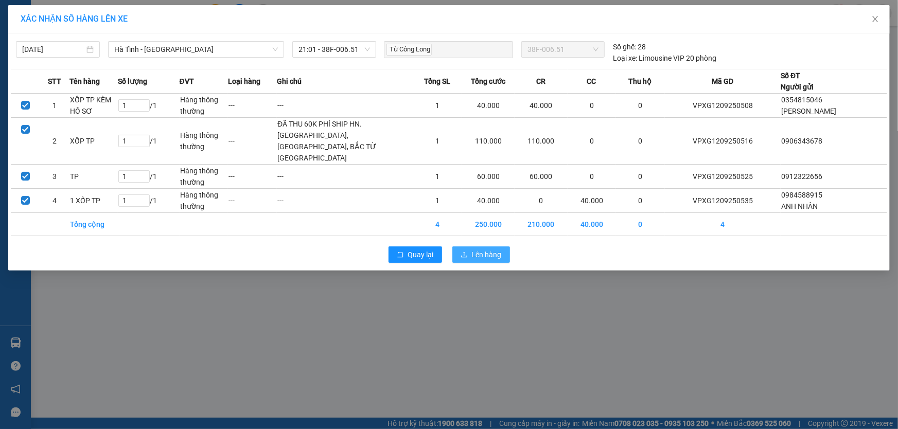
click at [481, 247] on button "Lên hàng" at bounding box center [482, 255] width 58 height 16
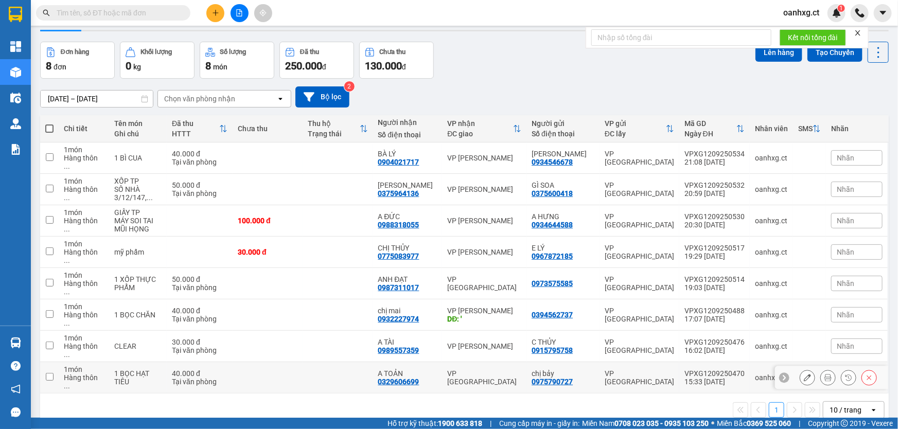
scroll to position [46, 0]
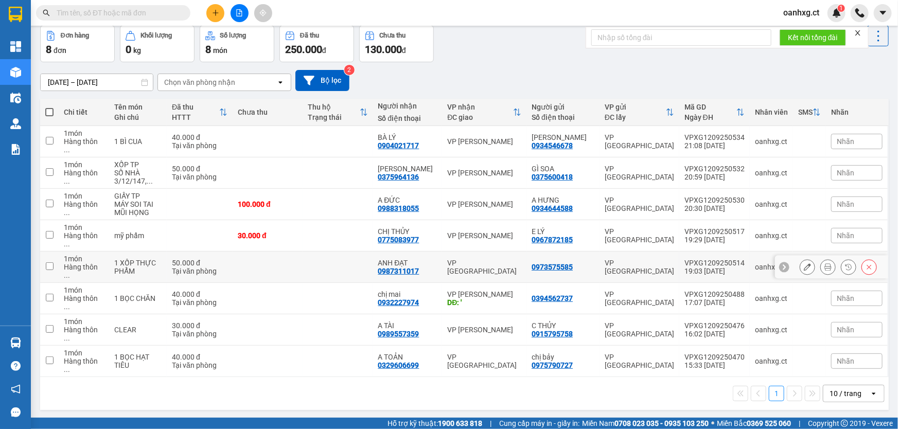
drag, startPoint x: 48, startPoint y: 242, endPoint x: 32, endPoint y: 304, distance: 63.2
click at [36, 283] on div "ver 1.8.143 Kho gửi Trên xe Kho nhận Hàng đã giao Đơn hàng 8 đơn Khối lượng 0 k…" at bounding box center [464, 200] width 857 height 430
click at [49, 231] on input "checkbox" at bounding box center [50, 235] width 8 height 8
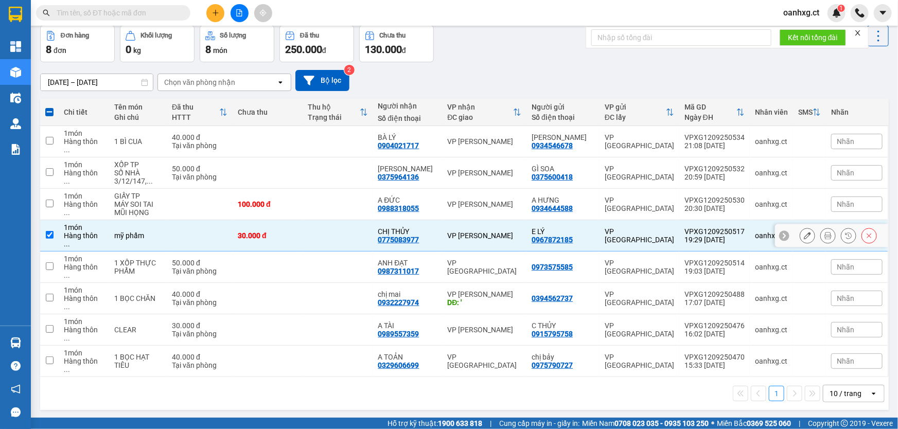
click at [52, 231] on input "checkbox" at bounding box center [50, 235] width 8 height 8
checkbox input "false"
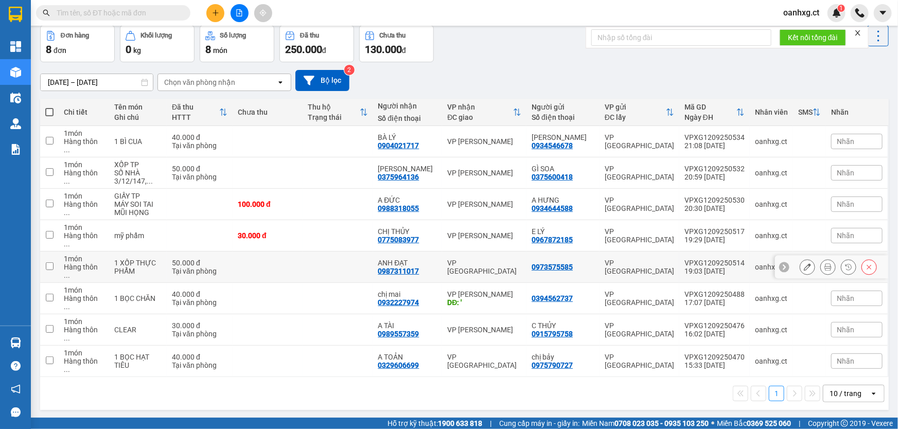
click at [49, 263] on input "checkbox" at bounding box center [50, 267] width 8 height 8
checkbox input "true"
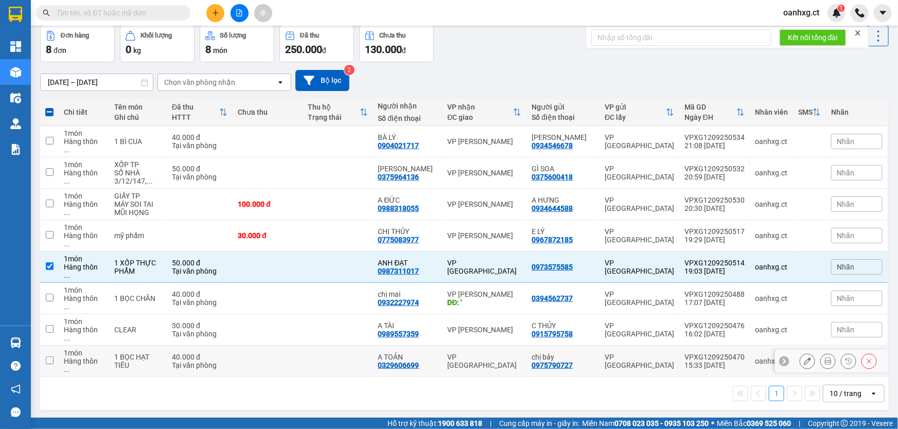
click at [50, 357] on input "checkbox" at bounding box center [50, 361] width 8 height 8
checkbox input "true"
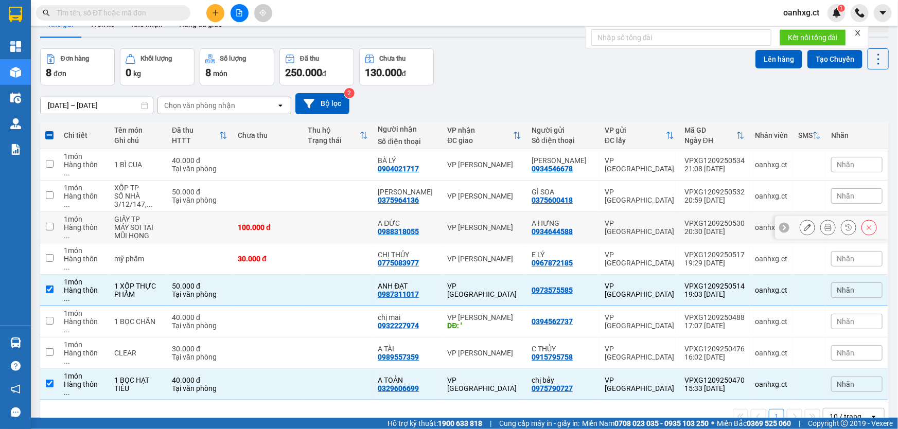
scroll to position [0, 0]
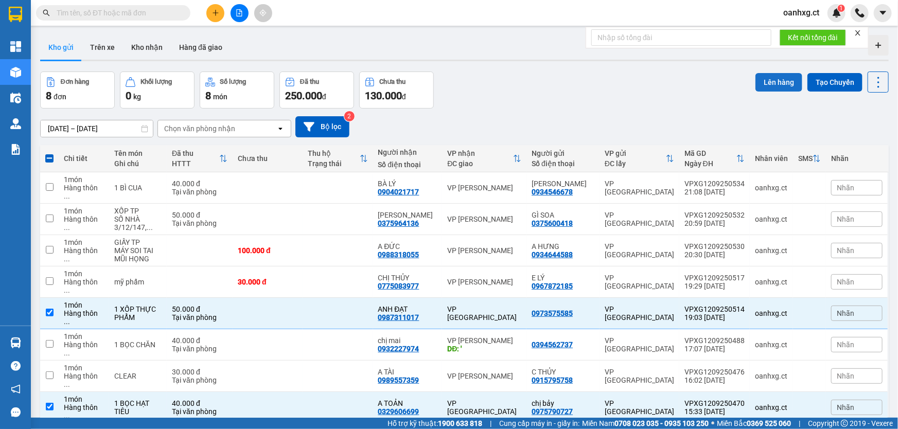
click at [780, 85] on button "Lên hàng" at bounding box center [779, 82] width 47 height 19
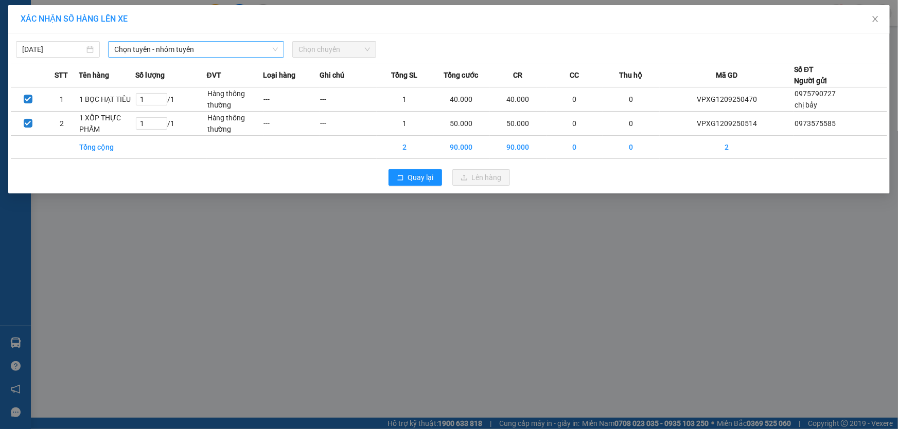
click at [206, 50] on span "Chọn tuyến - nhóm tuyến" at bounding box center [196, 49] width 164 height 15
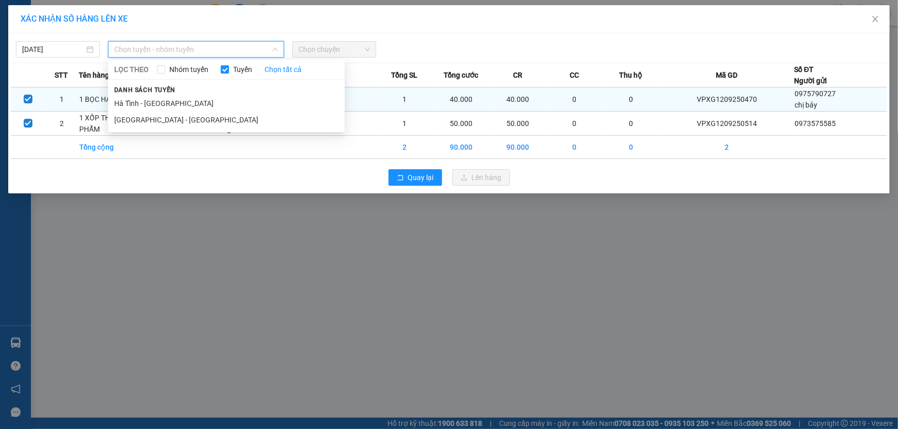
click at [169, 100] on li "Hà Tĩnh - [GEOGRAPHIC_DATA]" at bounding box center [226, 103] width 237 height 16
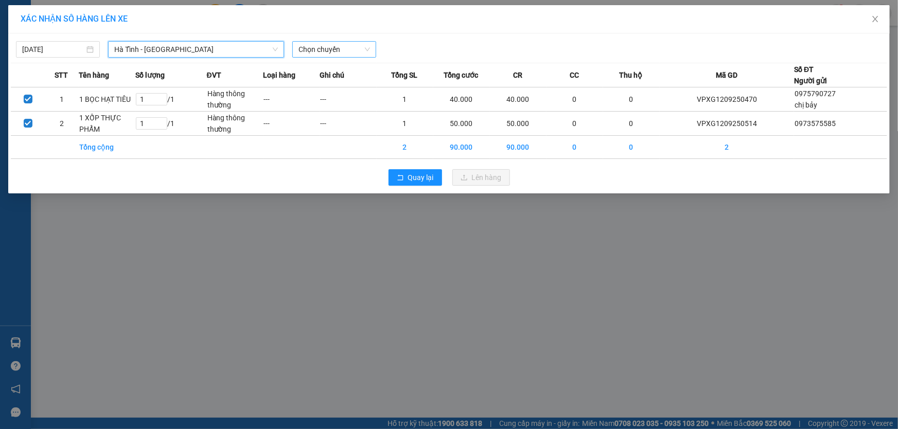
click at [332, 49] on span "Chọn chuyến" at bounding box center [335, 49] width 72 height 15
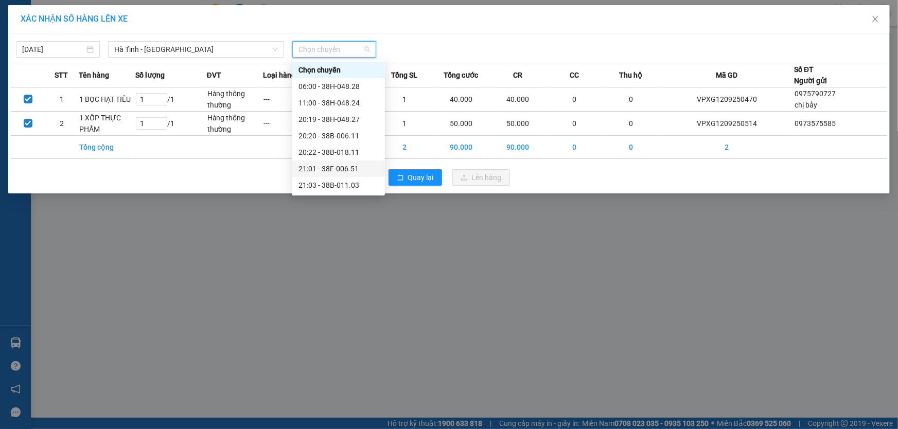
drag, startPoint x: 357, startPoint y: 164, endPoint x: 441, endPoint y: 163, distance: 84.4
click at [356, 164] on div "21:01 - 38F-006.51" at bounding box center [339, 168] width 80 height 11
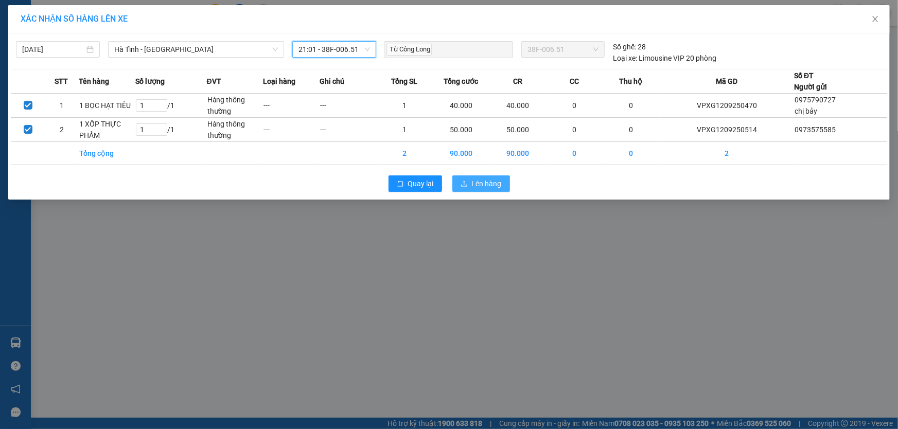
click at [495, 186] on span "Lên hàng" at bounding box center [487, 183] width 30 height 11
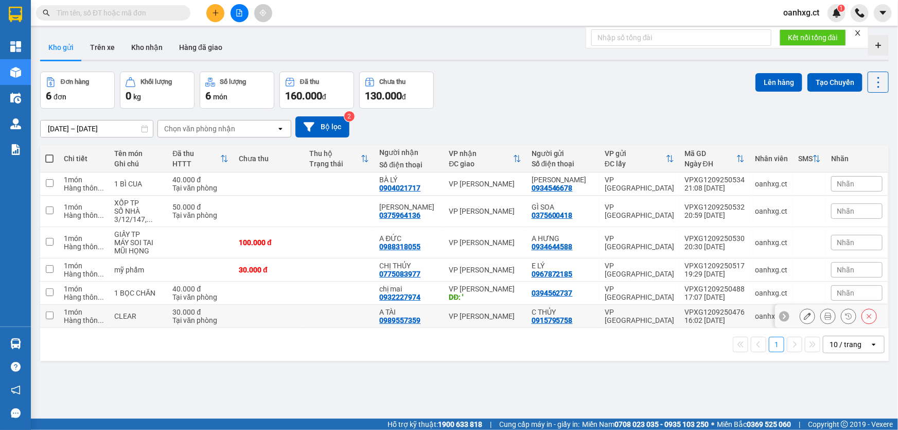
drag, startPoint x: 47, startPoint y: 317, endPoint x: 53, endPoint y: 293, distance: 23.9
click at [47, 316] on input "checkbox" at bounding box center [50, 315] width 8 height 8
checkbox input "true"
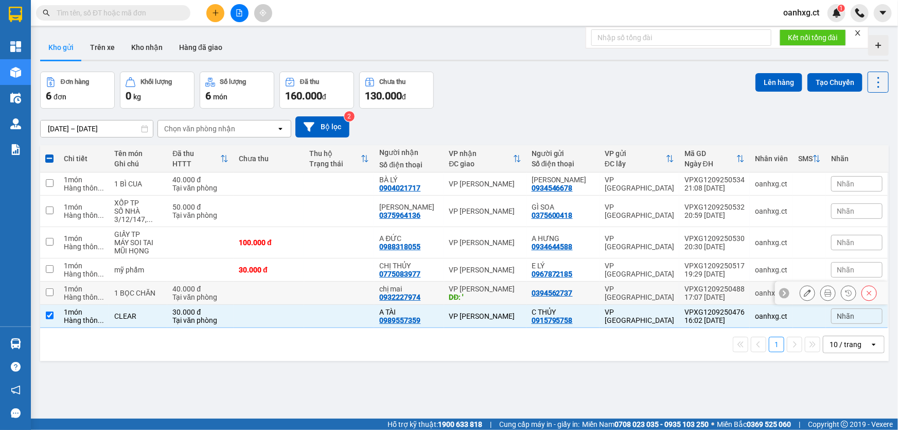
drag, startPoint x: 52, startPoint y: 292, endPoint x: 43, endPoint y: 274, distance: 19.8
click at [51, 291] on input "checkbox" at bounding box center [50, 292] width 8 height 8
checkbox input "true"
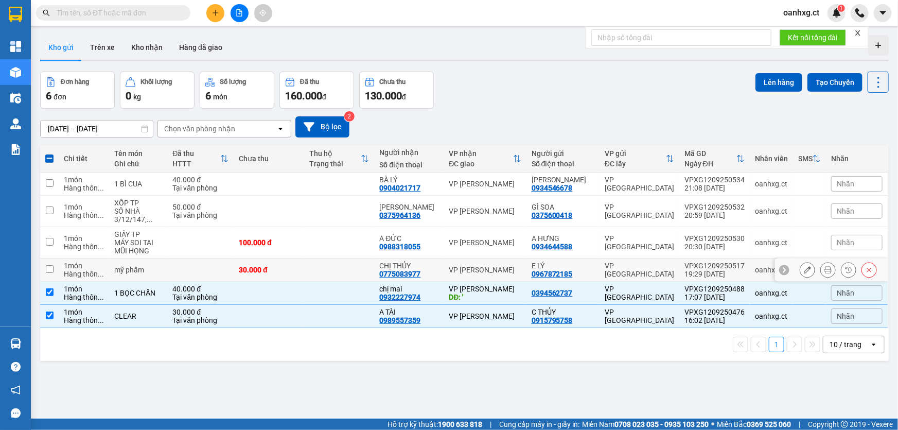
drag, startPoint x: 49, startPoint y: 267, endPoint x: 49, endPoint y: 246, distance: 21.1
click at [50, 265] on input "checkbox" at bounding box center [50, 269] width 8 height 8
checkbox input "true"
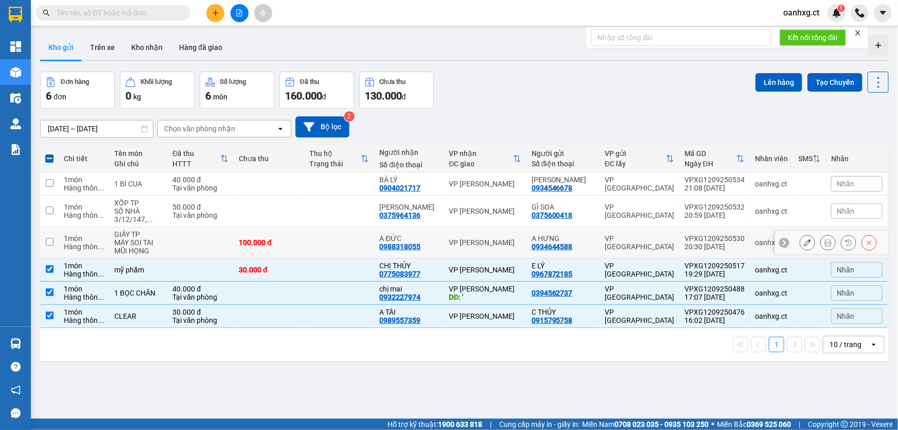
drag, startPoint x: 48, startPoint y: 242, endPoint x: 48, endPoint y: 226, distance: 16.0
click at [48, 241] on input "checkbox" at bounding box center [50, 242] width 8 height 8
checkbox input "true"
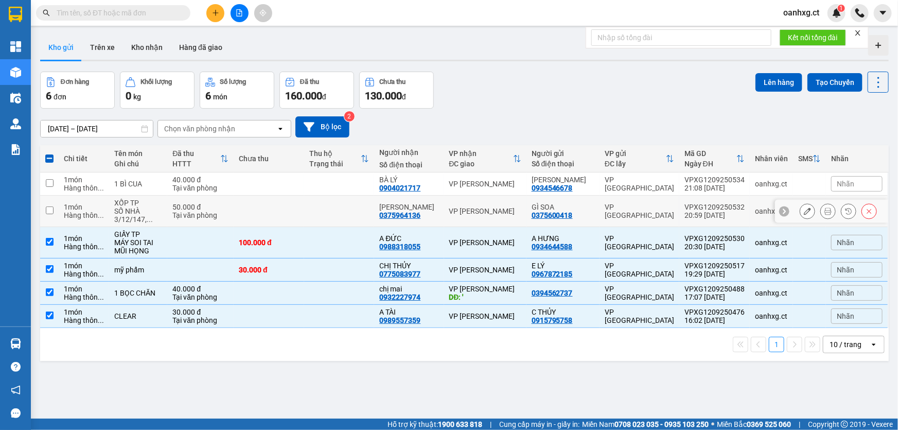
drag, startPoint x: 47, startPoint y: 213, endPoint x: 51, endPoint y: 196, distance: 17.9
click at [47, 212] on input "checkbox" at bounding box center [50, 210] width 8 height 8
checkbox input "true"
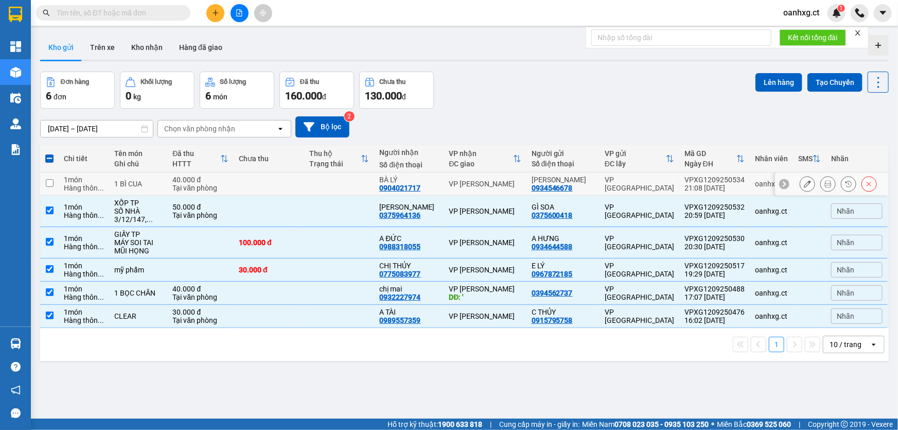
click at [50, 188] on td at bounding box center [49, 183] width 19 height 23
checkbox input "true"
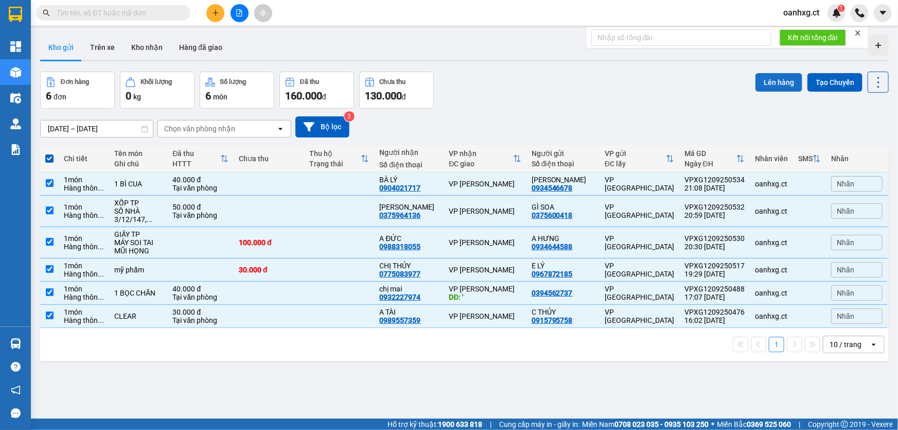
click at [775, 86] on button "Lên hàng" at bounding box center [779, 82] width 47 height 19
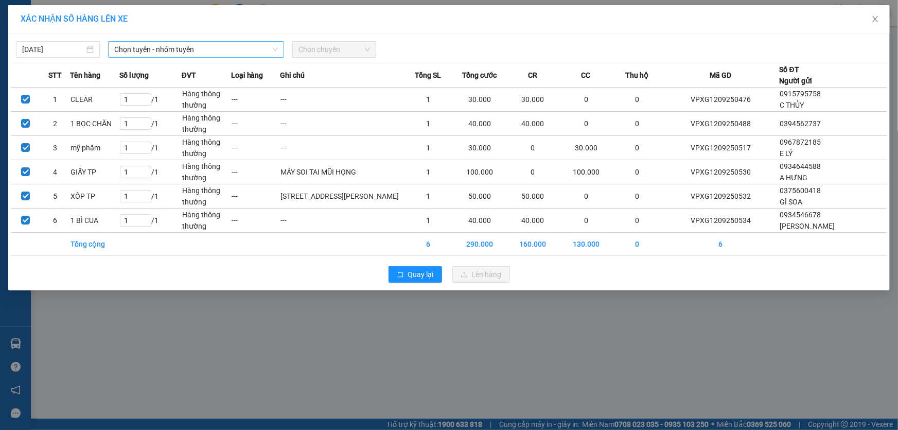
drag, startPoint x: 157, startPoint y: 39, endPoint x: 154, endPoint y: 50, distance: 11.6
click at [154, 48] on div "12/09/2025 Chọn tuyến - nhóm tuyến Chọn chuyến" at bounding box center [449, 47] width 877 height 22
click at [154, 50] on span "Chọn tuyến - nhóm tuyến" at bounding box center [196, 49] width 164 height 15
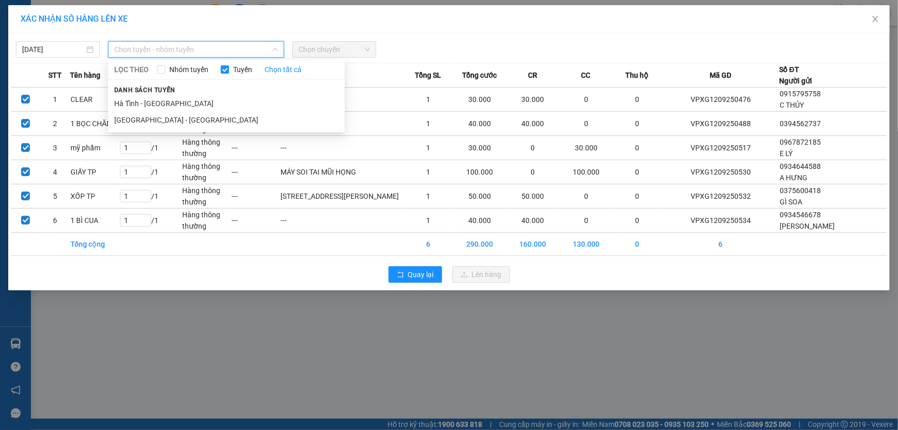
drag, startPoint x: 144, startPoint y: 103, endPoint x: 270, endPoint y: 74, distance: 129.6
click at [145, 103] on li "Hà Tĩnh - [GEOGRAPHIC_DATA]" at bounding box center [226, 103] width 237 height 16
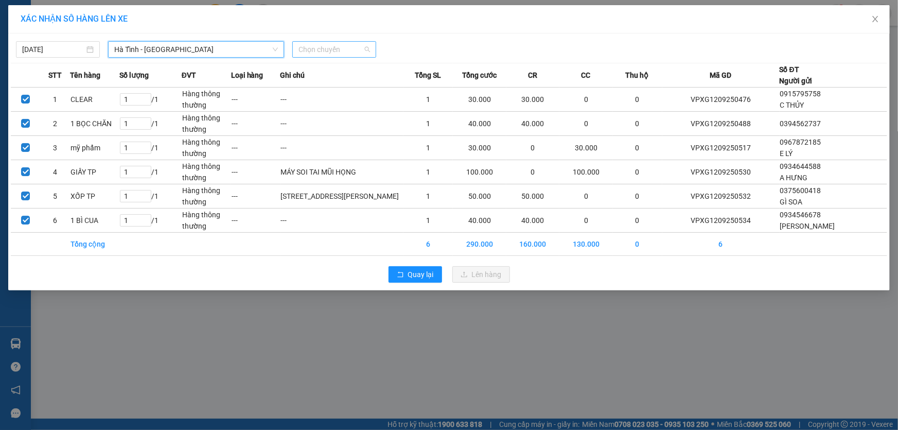
click at [332, 52] on span "Chọn chuyến" at bounding box center [335, 49] width 72 height 15
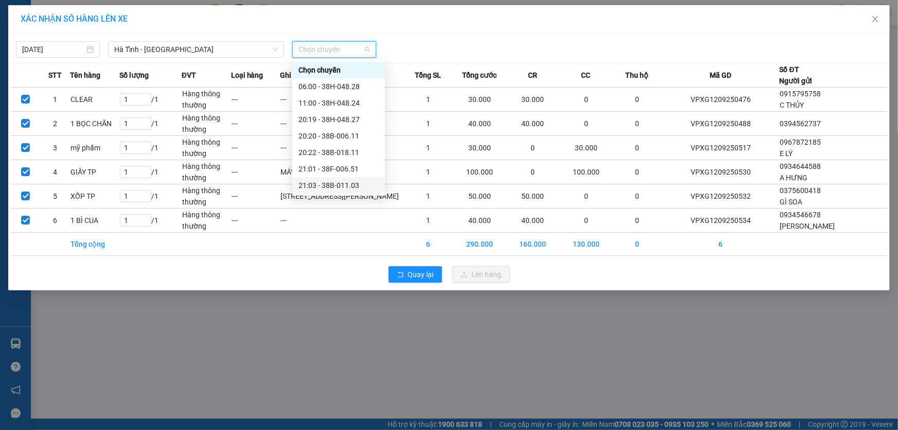
click at [353, 184] on div "21:03 - 38B-011.03" at bounding box center [339, 185] width 80 height 11
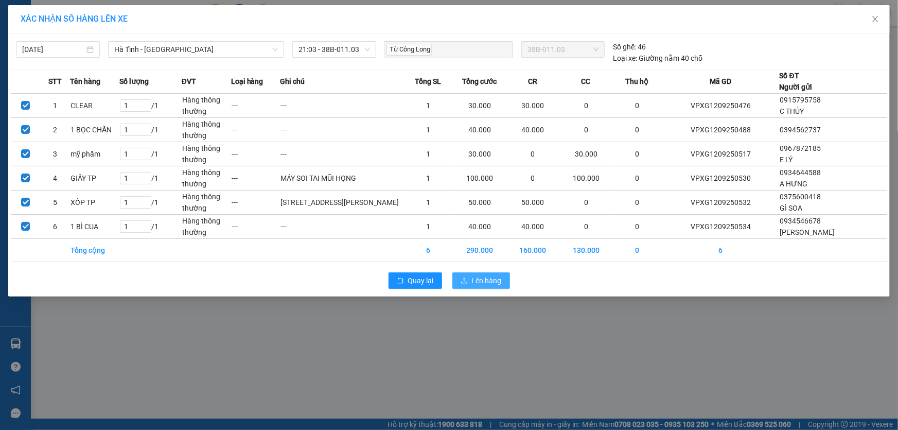
click at [476, 286] on span "Lên hàng" at bounding box center [487, 280] width 30 height 11
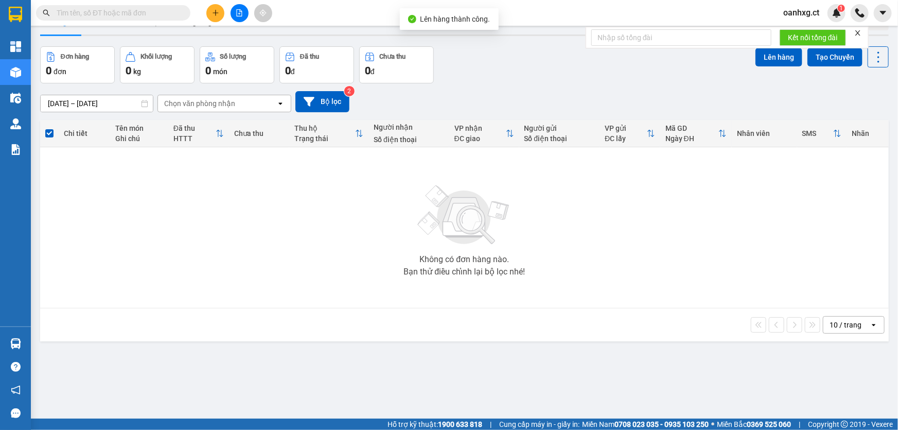
scroll to position [47, 0]
